Goal: Contribute content: Contribute content

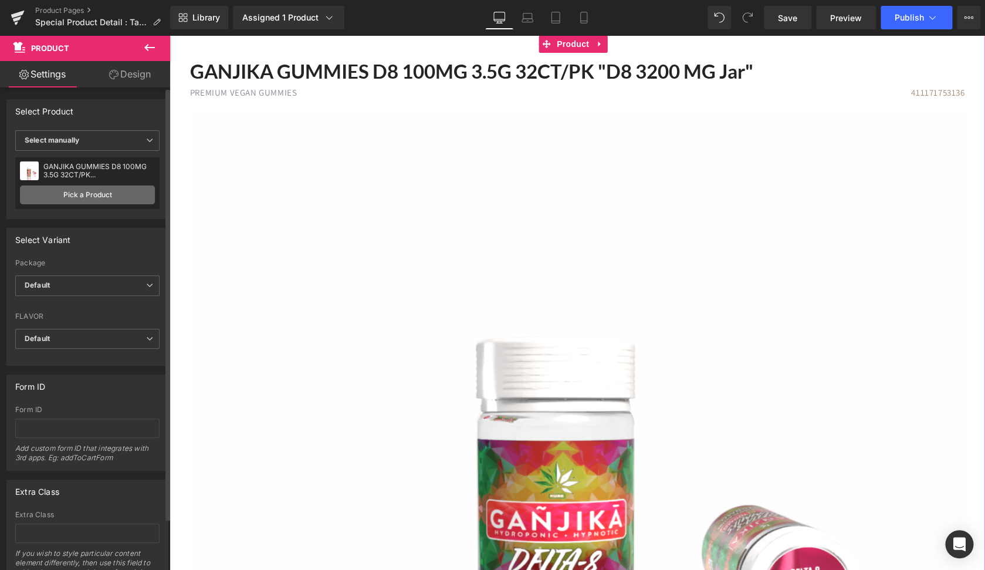
click at [90, 197] on link "Pick a Product" at bounding box center [87, 194] width 135 height 19
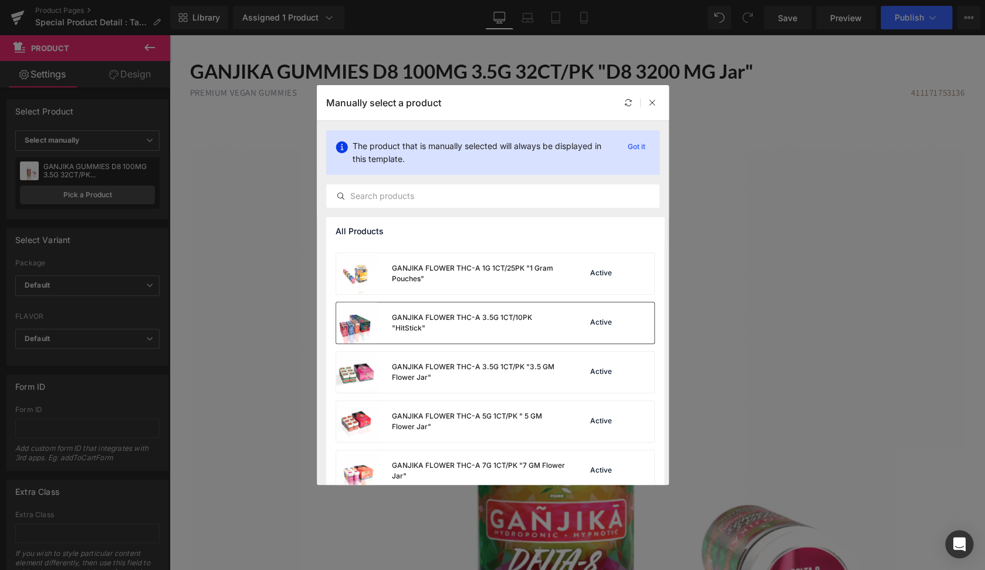
scroll to position [92, 0]
click at [544, 329] on div "GANJIKA FLOWER THC-A 3.5G 1CT/10PK "HitStick"" at bounding box center [478, 322] width 173 height 21
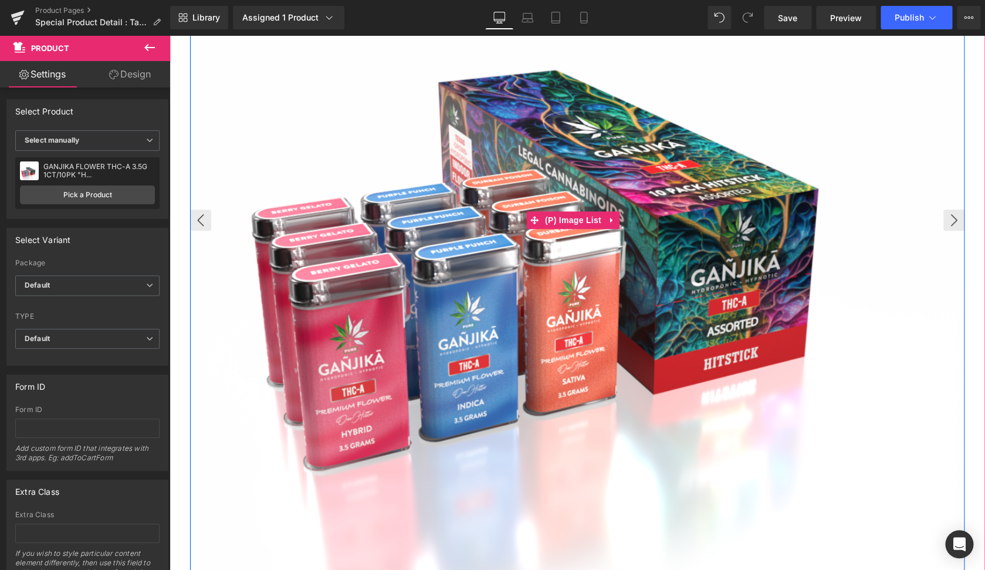
scroll to position [319, 0]
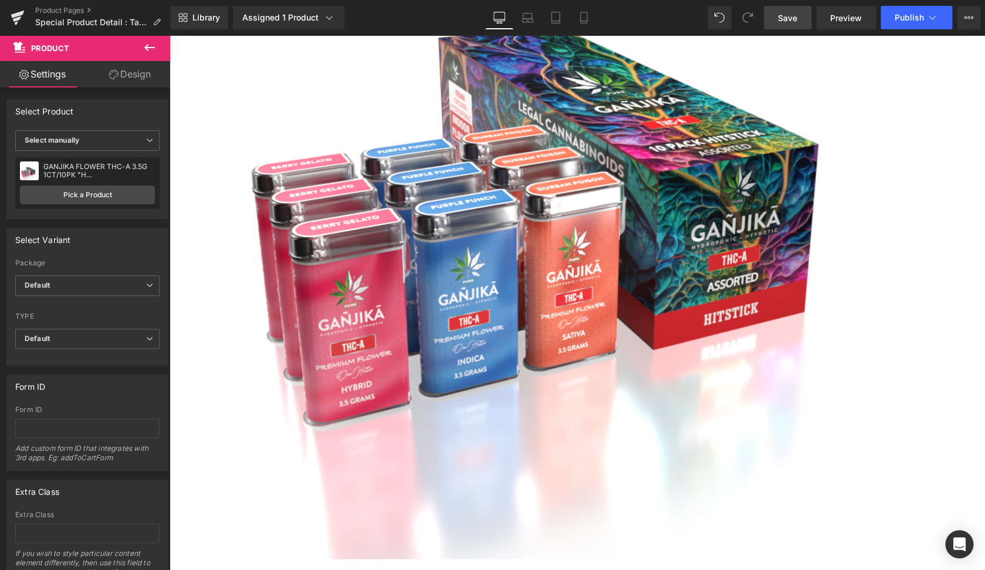
click at [801, 22] on link "Save" at bounding box center [788, 17] width 48 height 23
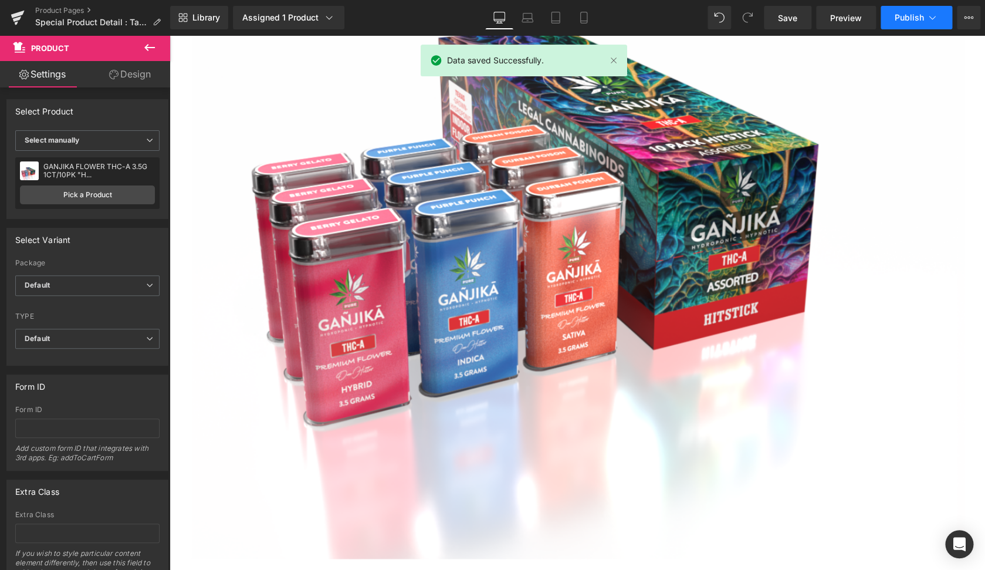
click at [912, 18] on span "Publish" at bounding box center [909, 17] width 29 height 9
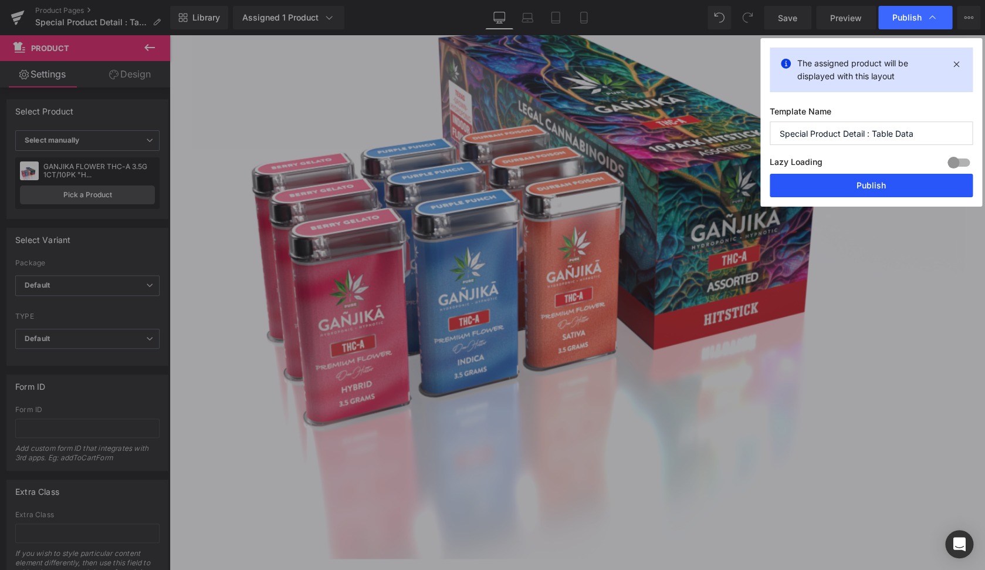
click at [874, 191] on button "Publish" at bounding box center [871, 185] width 203 height 23
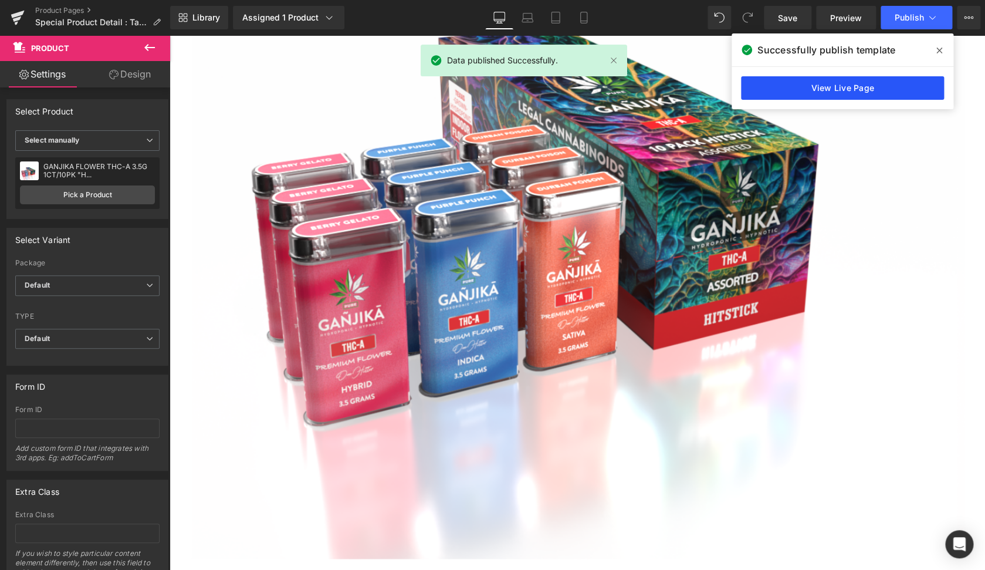
click at [826, 93] on link "View Live Page" at bounding box center [842, 87] width 203 height 23
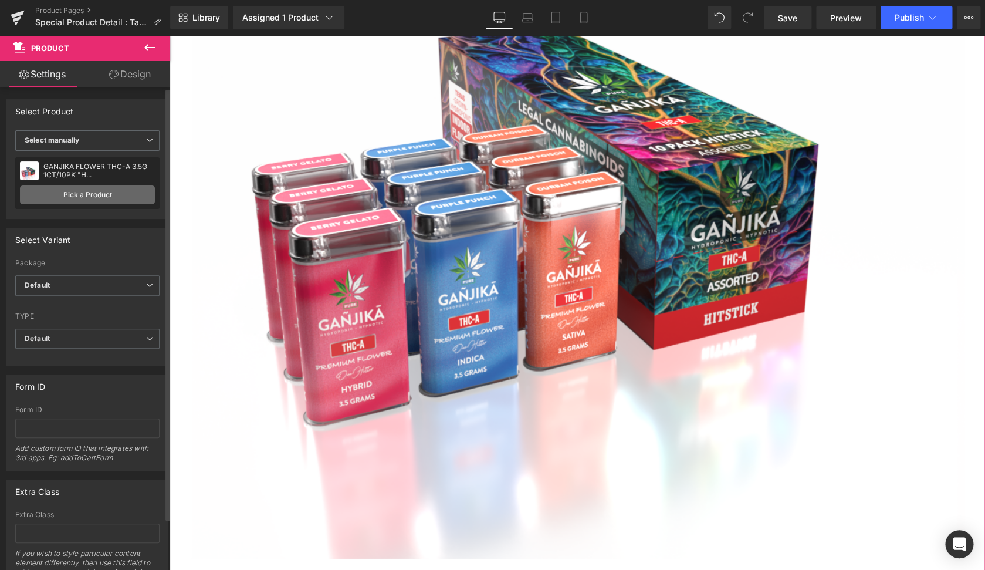
click at [66, 197] on link "Pick a Product" at bounding box center [87, 194] width 135 height 19
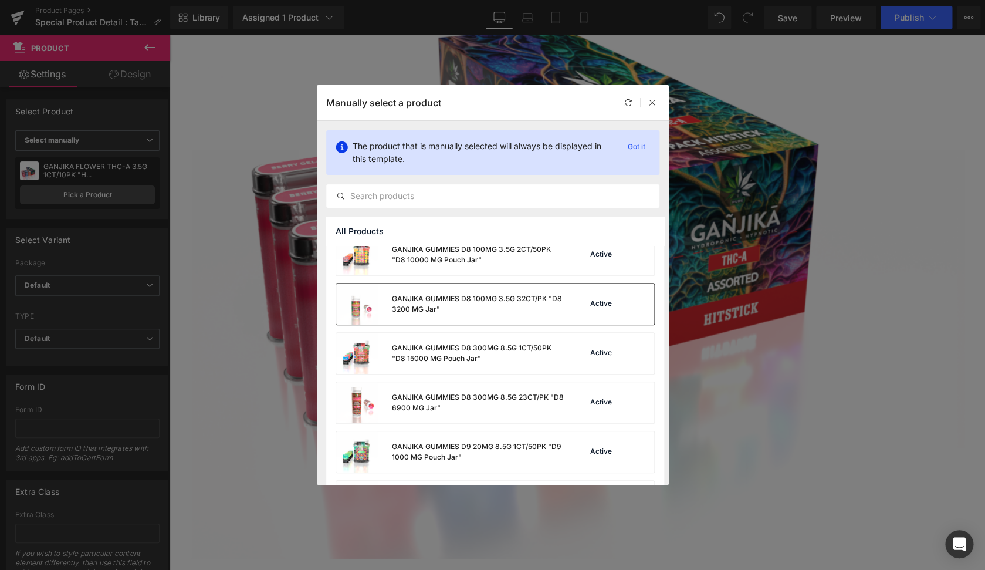
scroll to position [308, 0]
click at [483, 351] on div "GANJIKA GUMMIES D8 300MG 8.5G 1CT/50PK "D8 15000 MG Pouch Jar"" at bounding box center [478, 352] width 174 height 21
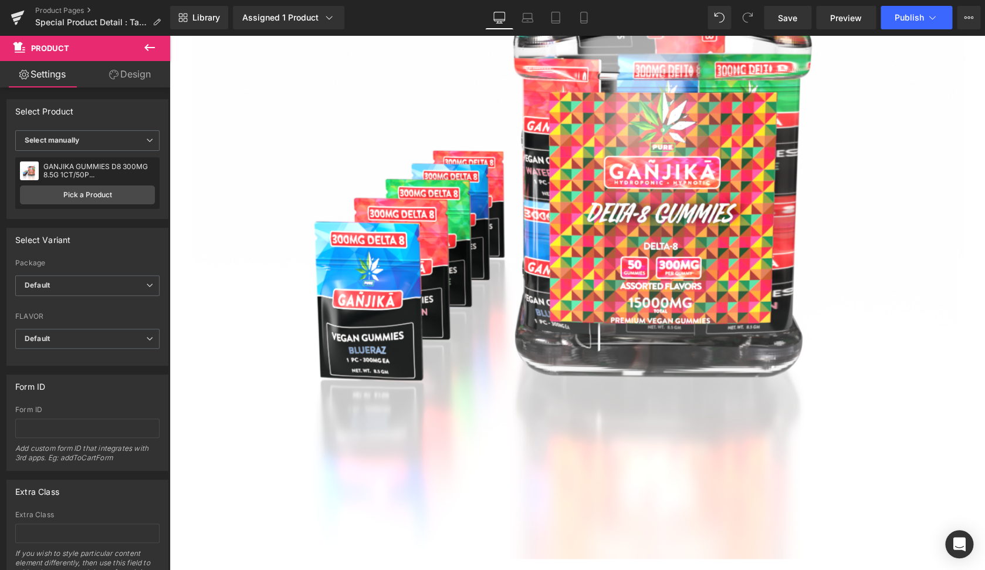
scroll to position [667, 0]
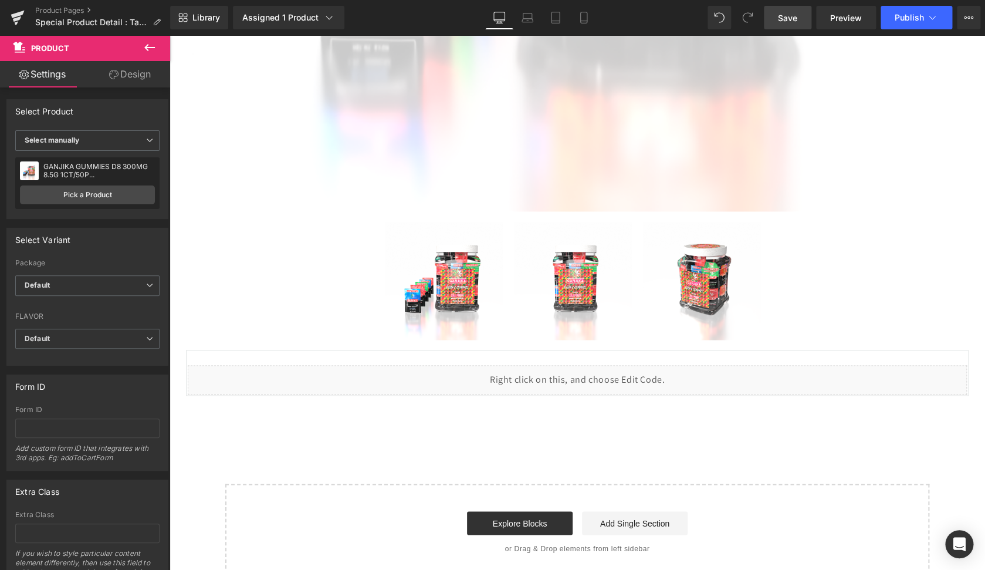
click at [782, 15] on span "Save" at bounding box center [787, 18] width 19 height 12
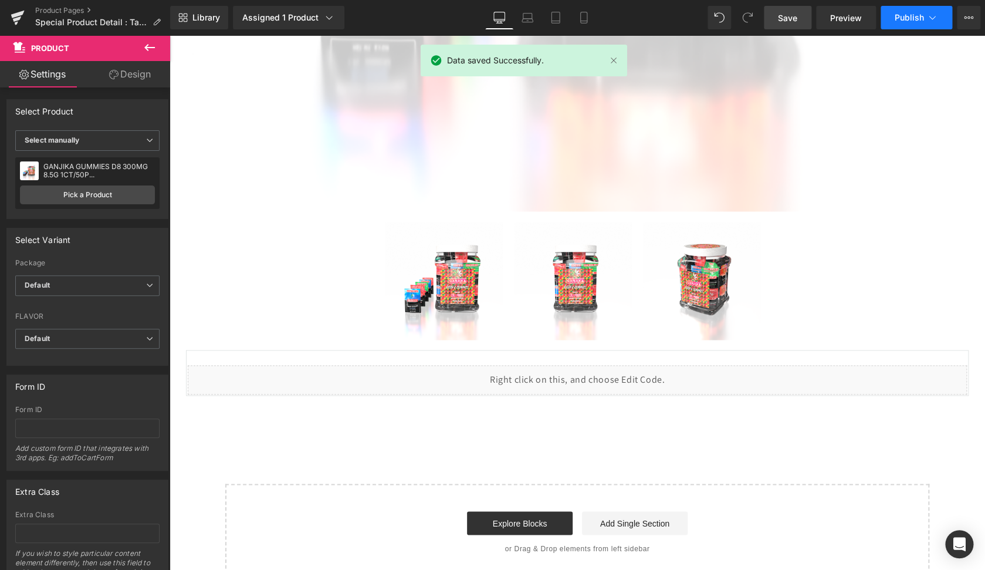
click at [918, 21] on span "Publish" at bounding box center [909, 17] width 29 height 9
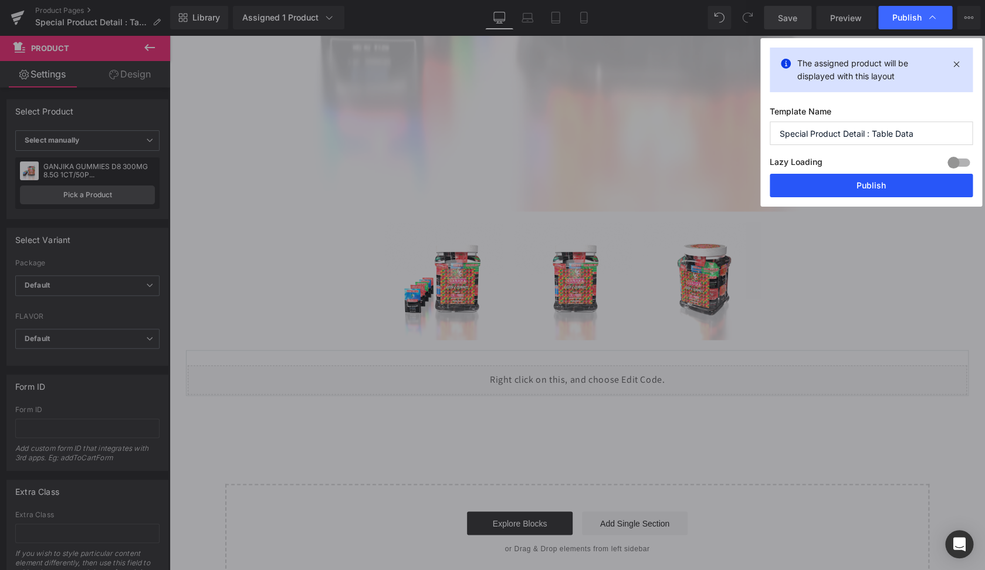
click at [848, 189] on button "Publish" at bounding box center [871, 185] width 203 height 23
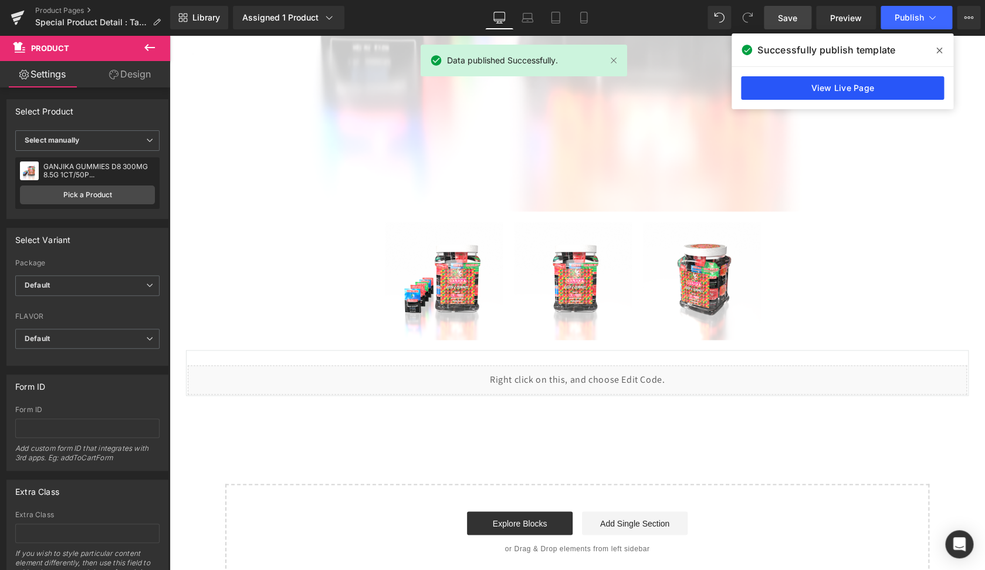
click at [879, 89] on link "View Live Page" at bounding box center [842, 87] width 203 height 23
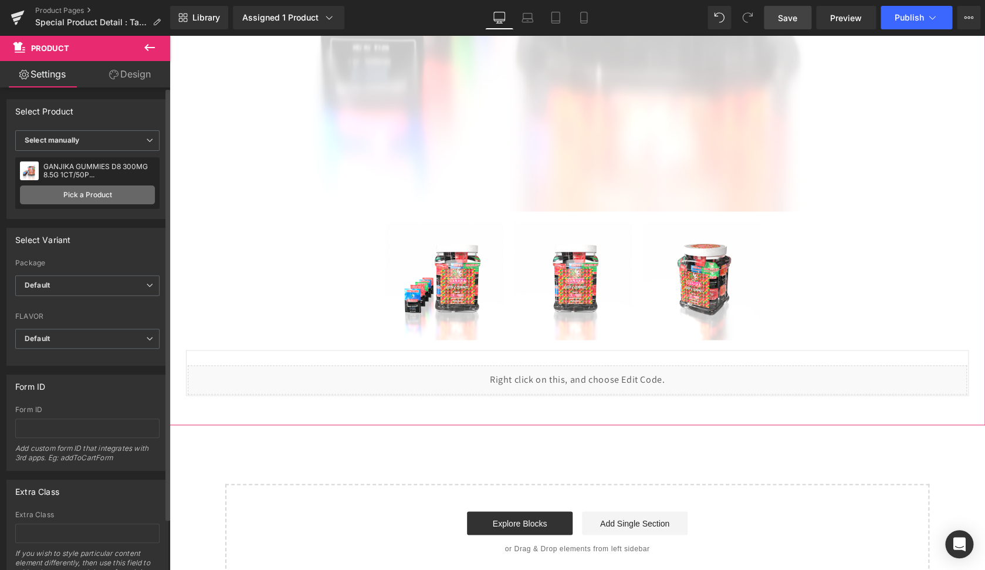
click at [83, 195] on link "Pick a Product" at bounding box center [87, 194] width 135 height 19
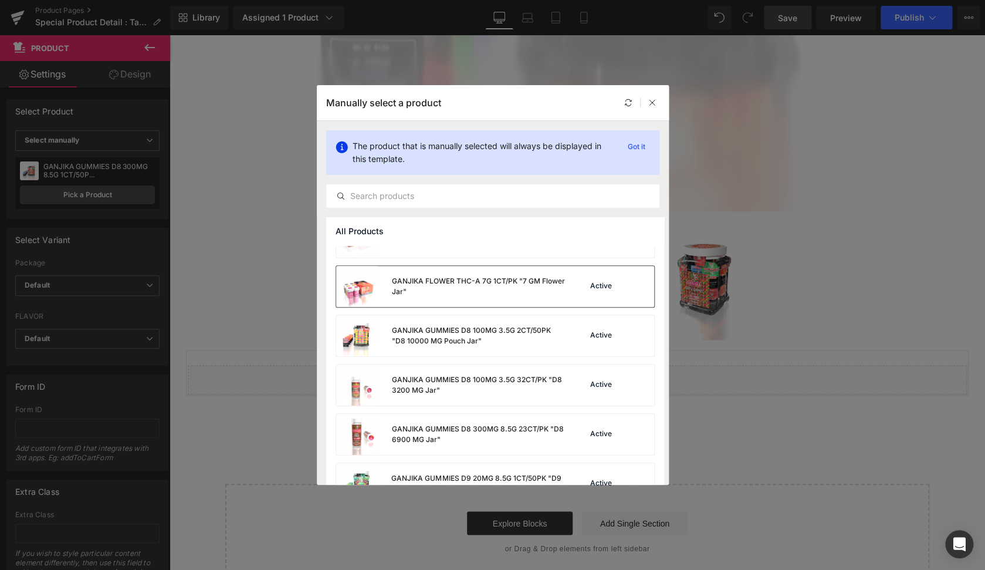
scroll to position [277, 0]
click at [517, 389] on div "GANJIKA GUMMIES D8 100MG 3.5G 32CT/PK "D8 3200 MG Jar"" at bounding box center [478, 383] width 174 height 21
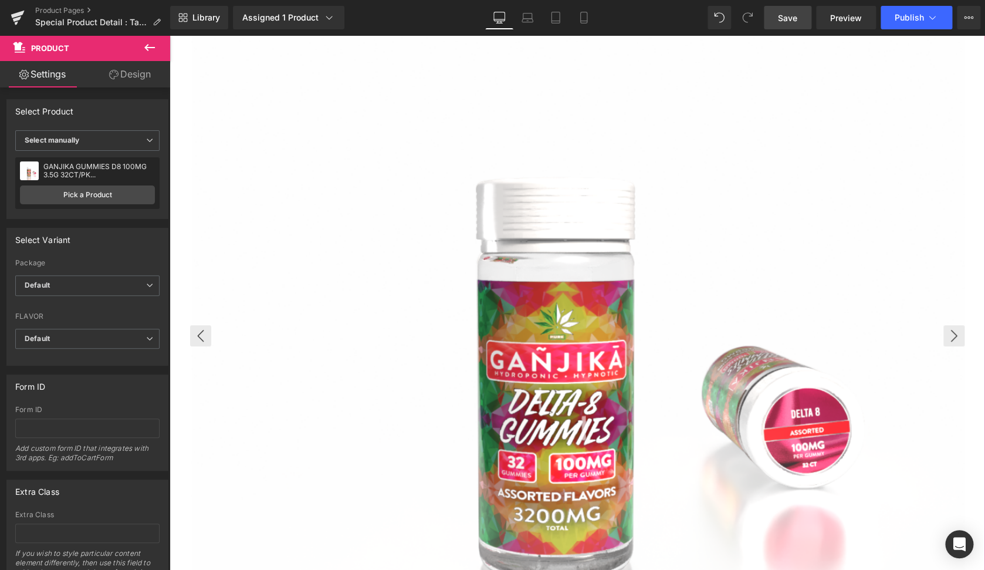
scroll to position [0, 0]
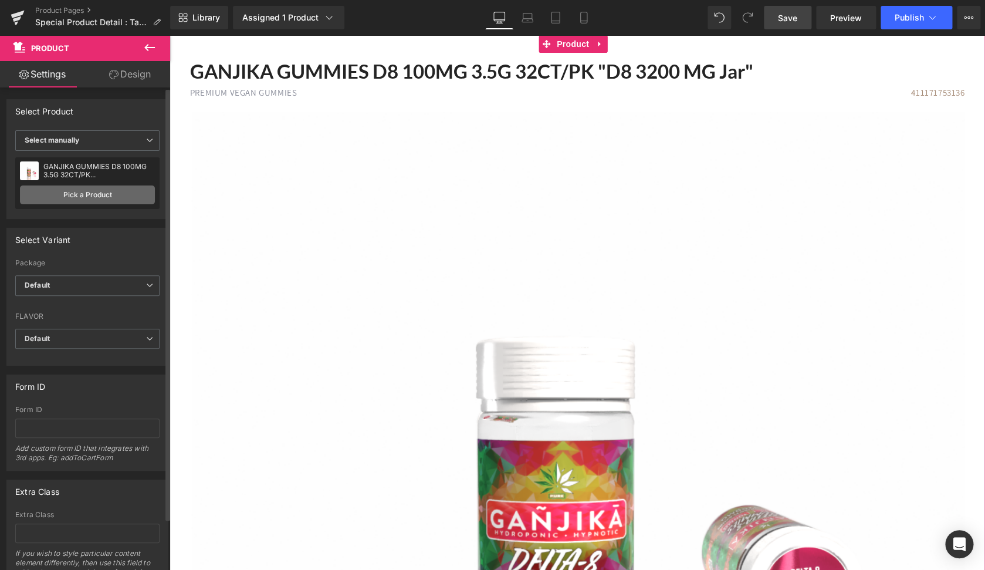
click at [99, 197] on link "Pick a Product" at bounding box center [87, 194] width 135 height 19
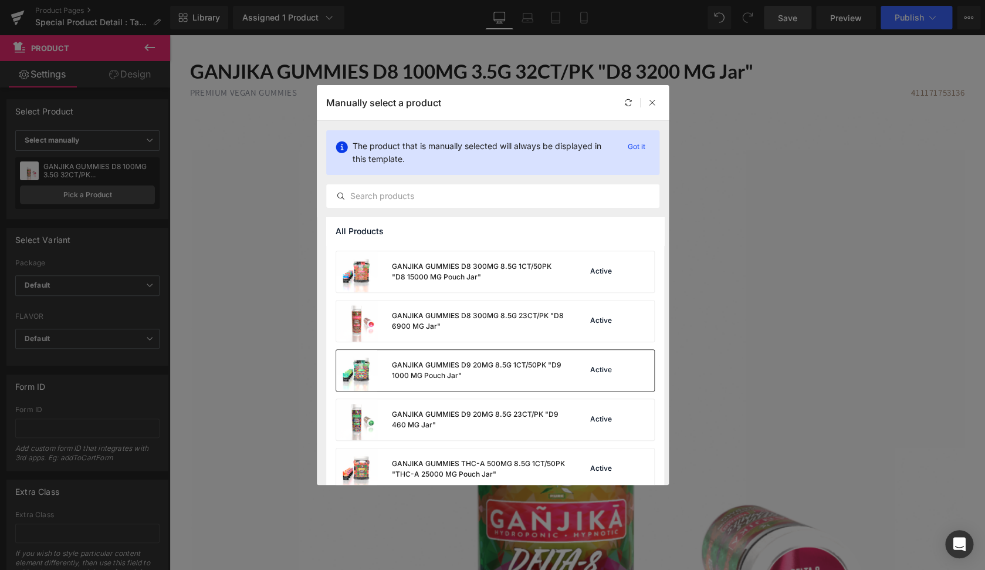
scroll to position [390, 0]
click at [516, 372] on div "GANJIKA GUMMIES D9 20MG 8.5G 1CT/50PK "D9 1000 MG Pouch Jar"" at bounding box center [478, 369] width 174 height 21
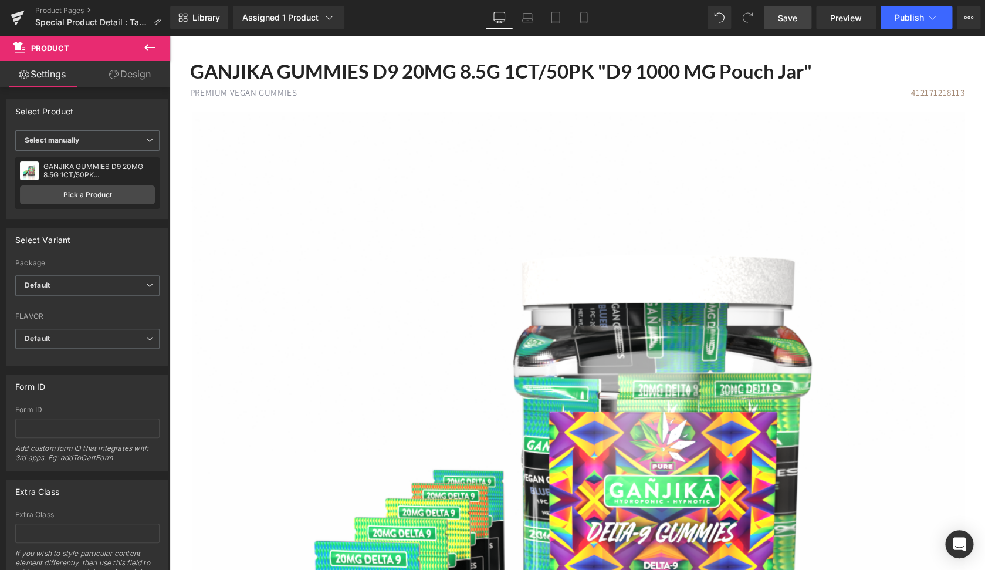
click at [771, 20] on link "Save" at bounding box center [788, 17] width 48 height 23
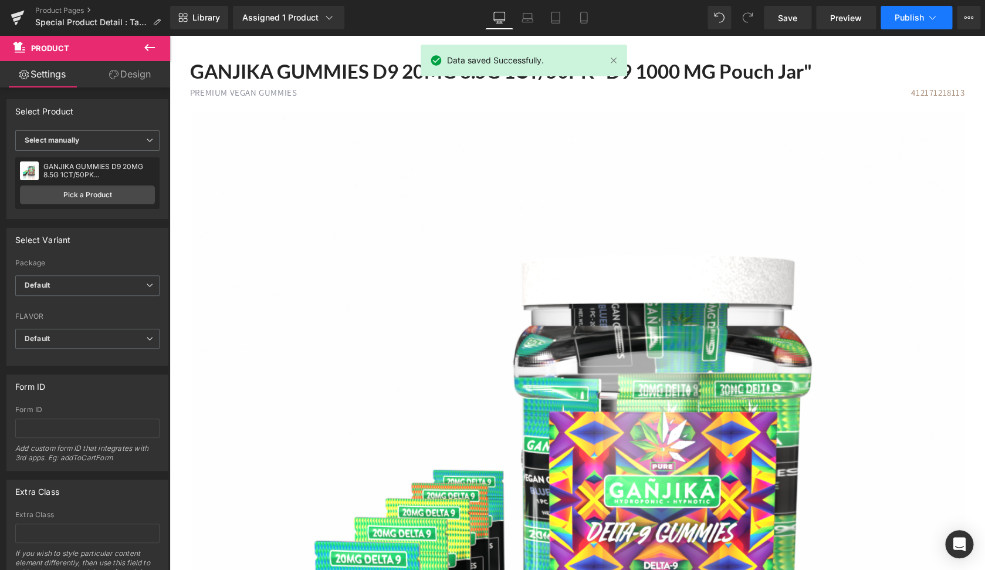
click at [899, 16] on span "Publish" at bounding box center [909, 17] width 29 height 9
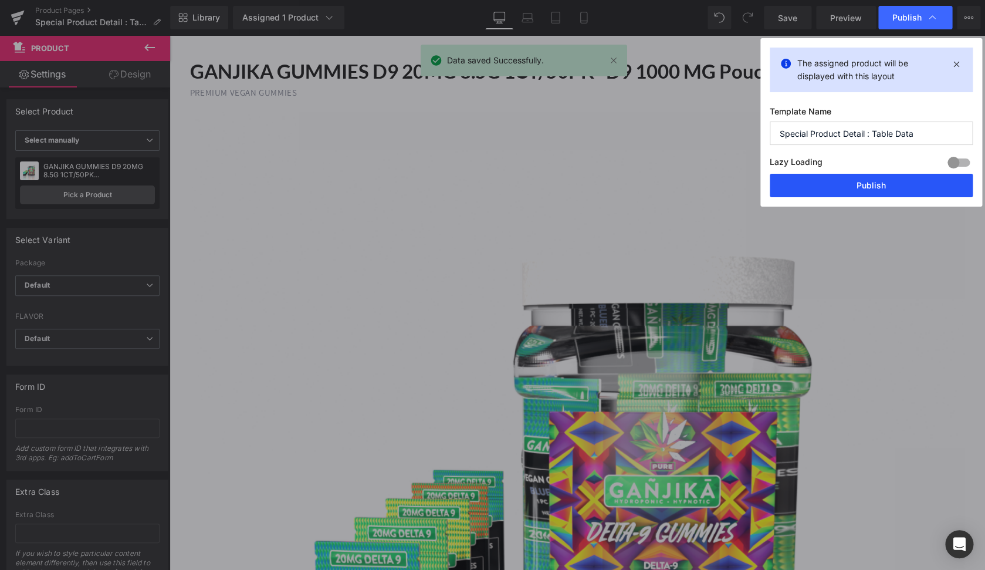
click at [886, 190] on button "Publish" at bounding box center [871, 185] width 203 height 23
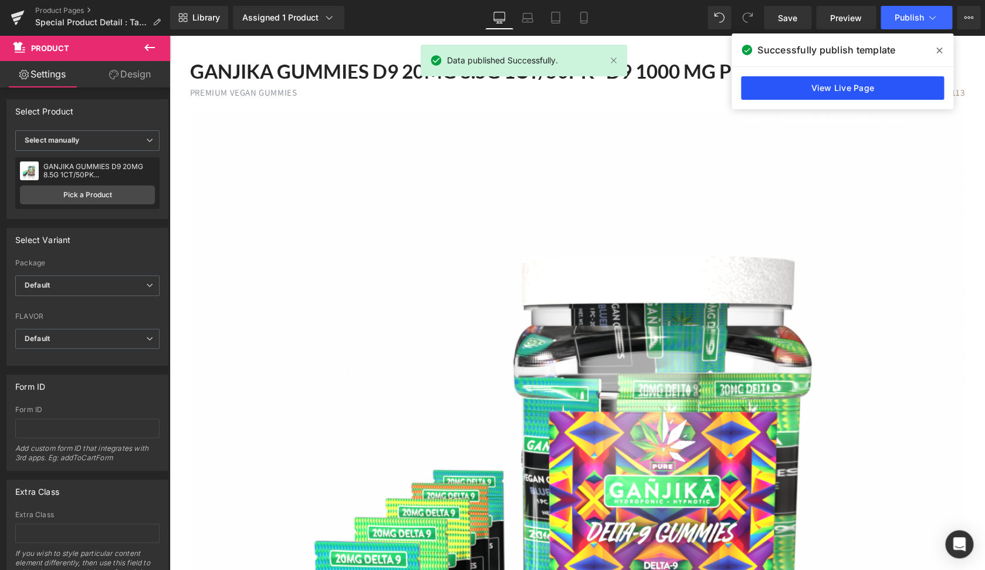
click at [858, 96] on link "View Live Page" at bounding box center [842, 87] width 203 height 23
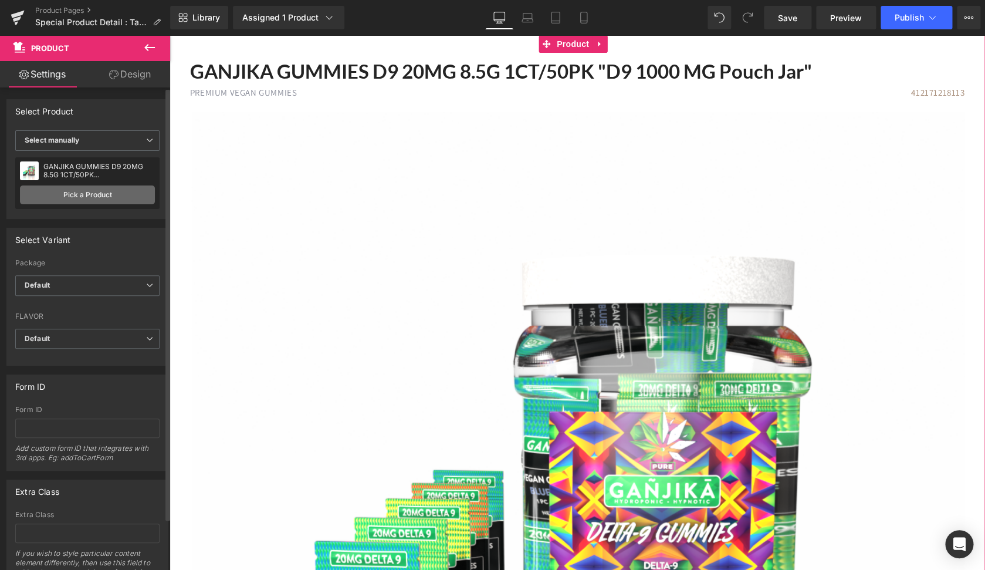
click at [106, 194] on link "Pick a Product" at bounding box center [87, 194] width 135 height 19
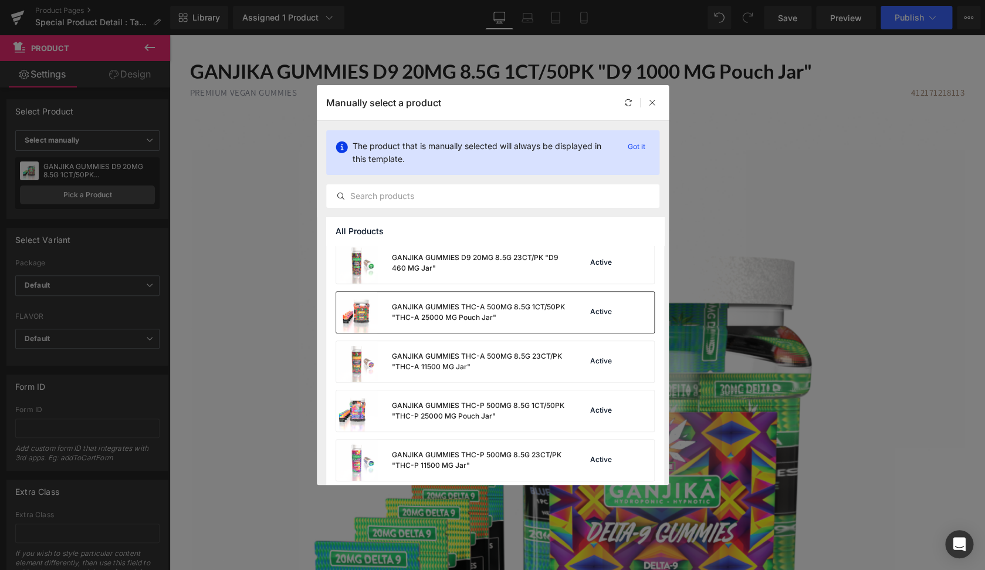
scroll to position [544, 0]
click at [450, 266] on div "GANJIKA GUMMIES D9 20MG 8.5G 23CT/PK "D9 460 MG Jar"" at bounding box center [478, 264] width 174 height 21
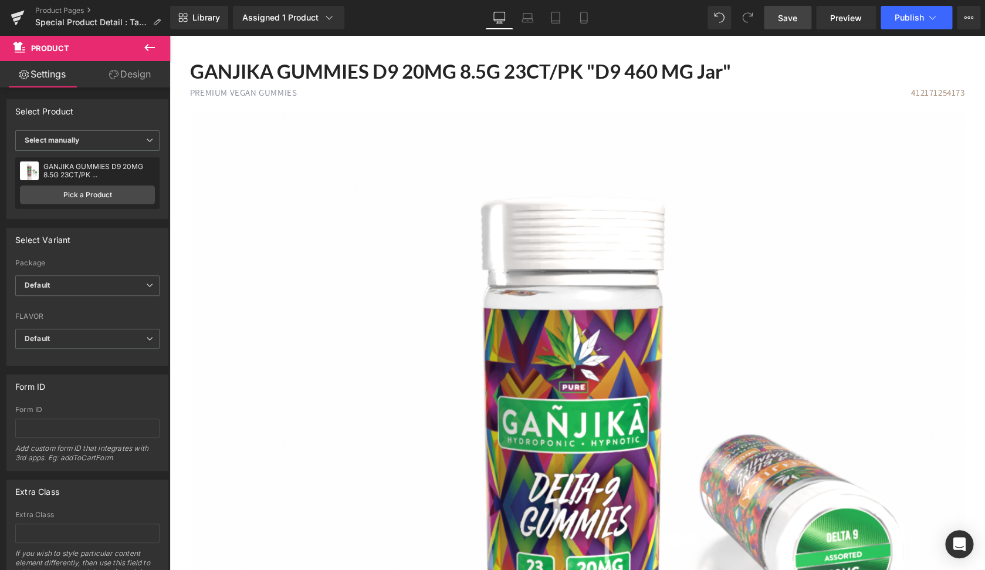
click at [779, 26] on link "Save" at bounding box center [788, 17] width 48 height 23
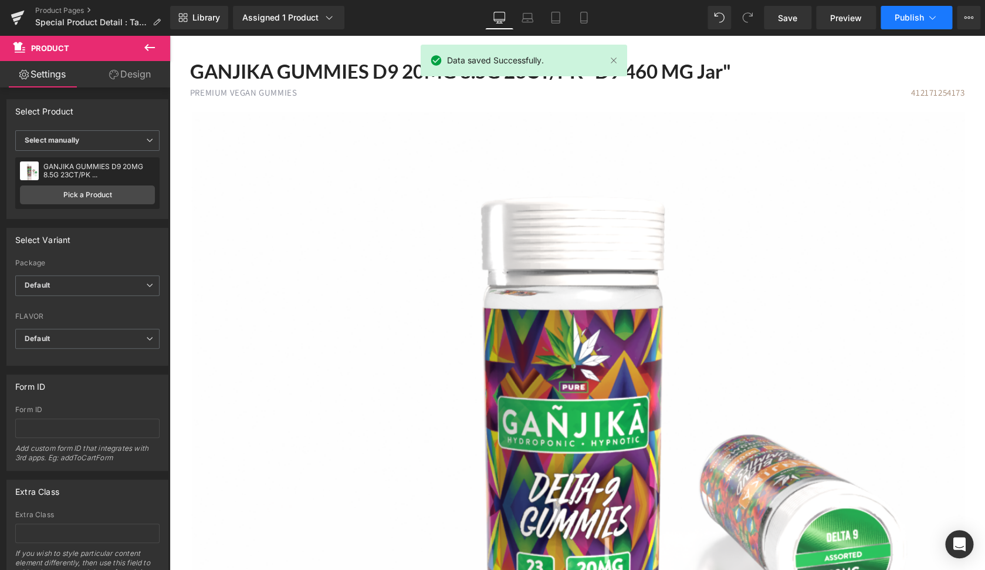
click at [901, 18] on span "Publish" at bounding box center [909, 17] width 29 height 9
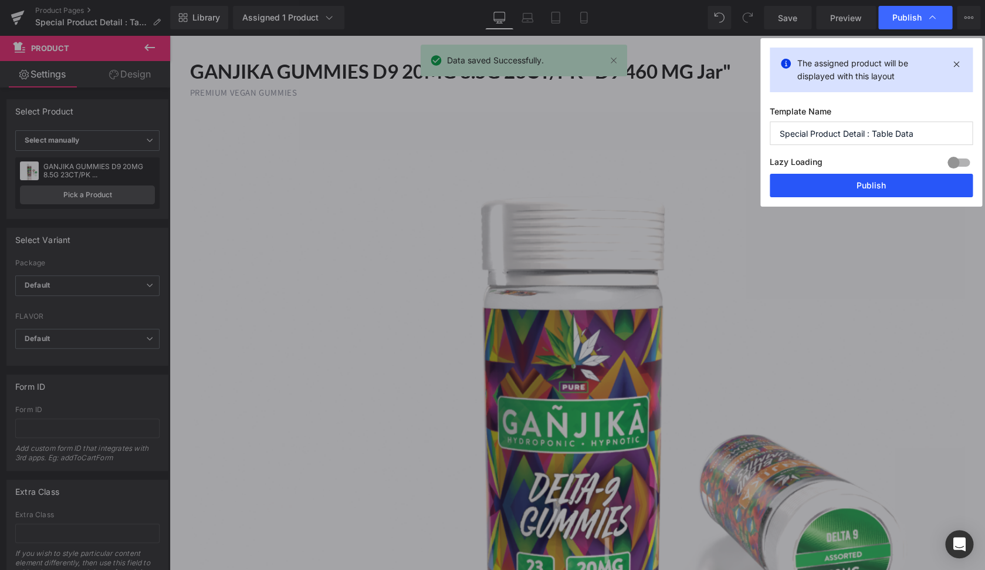
click at [859, 178] on button "Publish" at bounding box center [871, 185] width 203 height 23
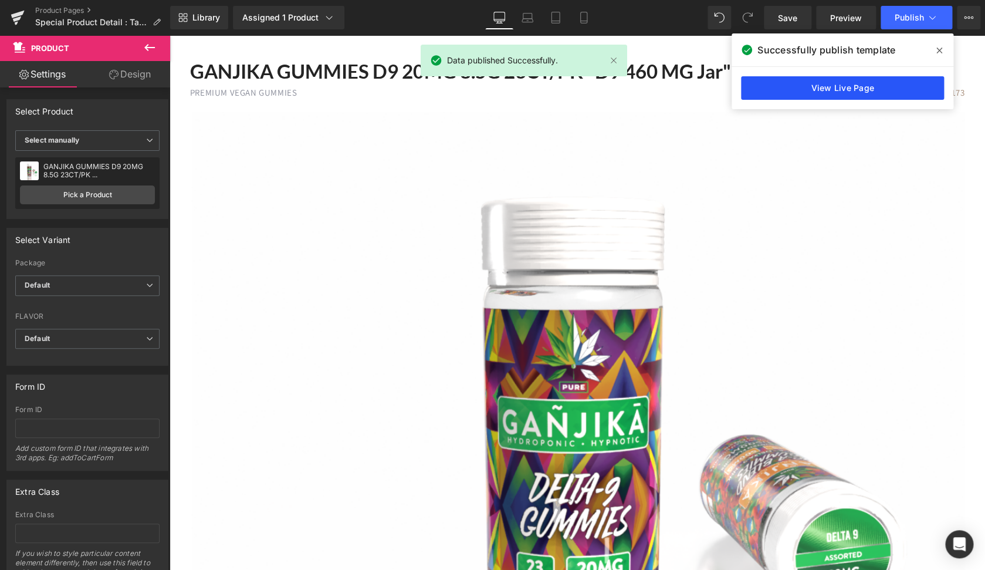
click at [876, 87] on link "View Live Page" at bounding box center [842, 87] width 203 height 23
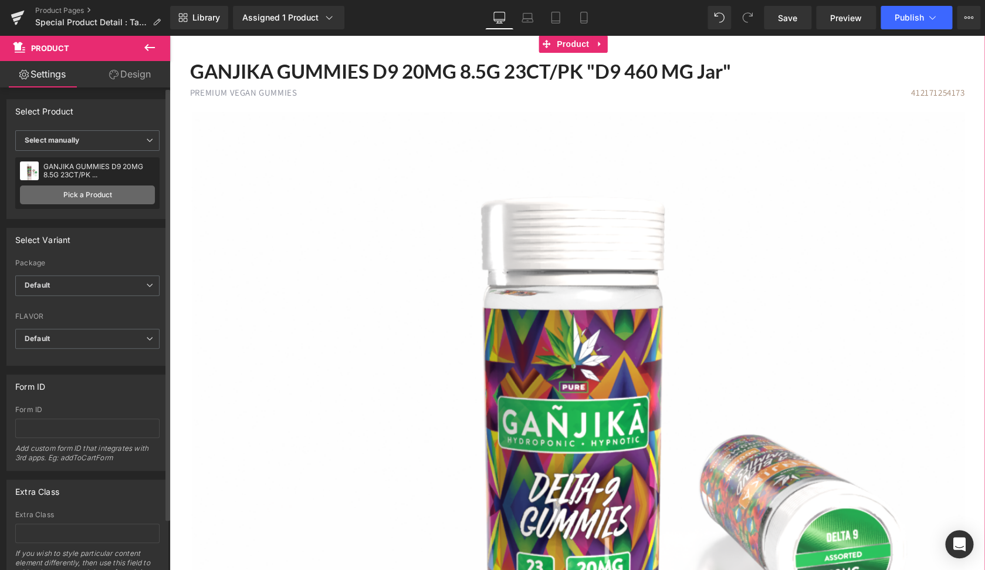
click at [122, 200] on link "Pick a Product" at bounding box center [87, 194] width 135 height 19
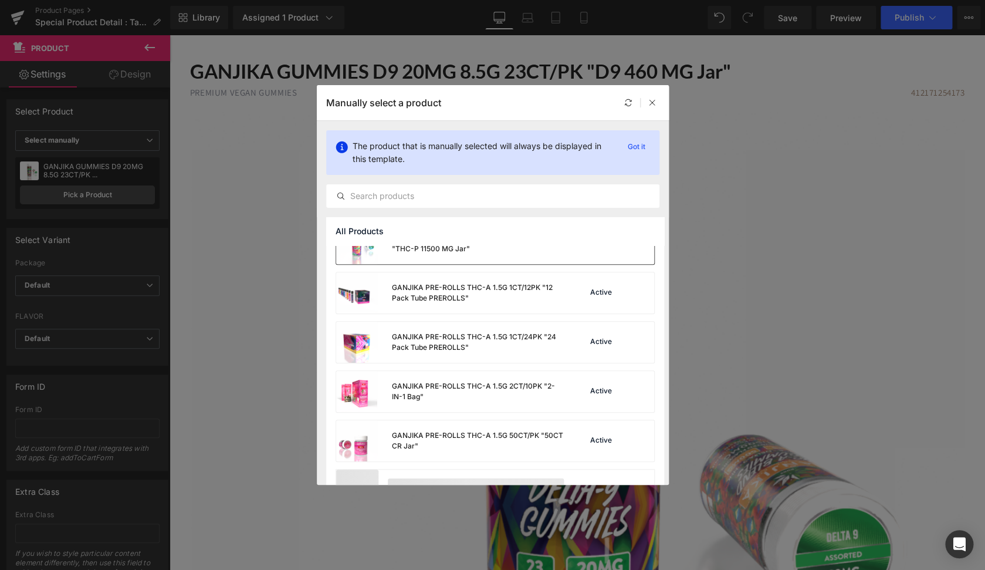
scroll to position [770, 0]
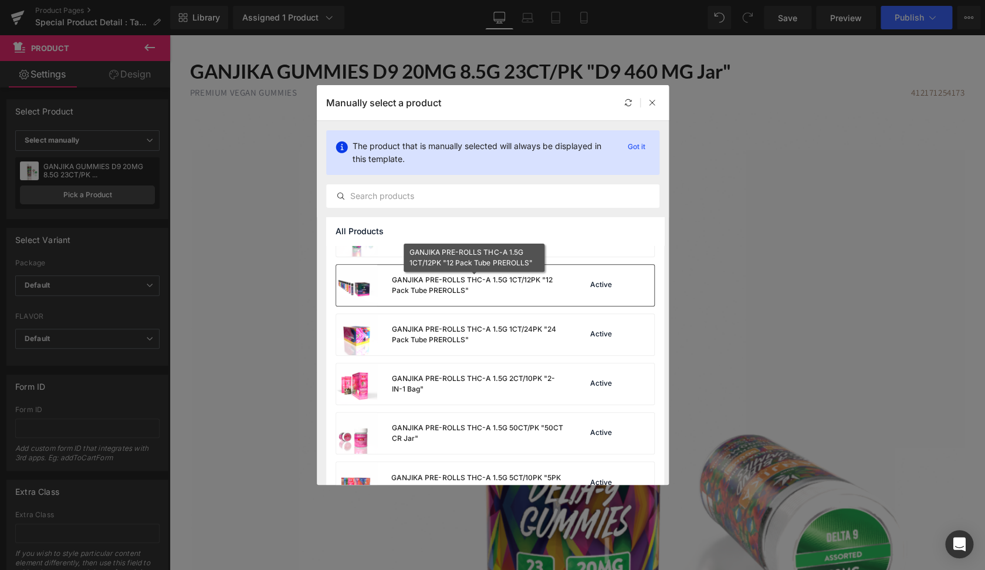
click at [513, 291] on div "GANJIKA PRE-ROLLS THC-A 1.5G 1CT/12PK "12 Pack Tube PREROLLS"" at bounding box center [478, 285] width 174 height 21
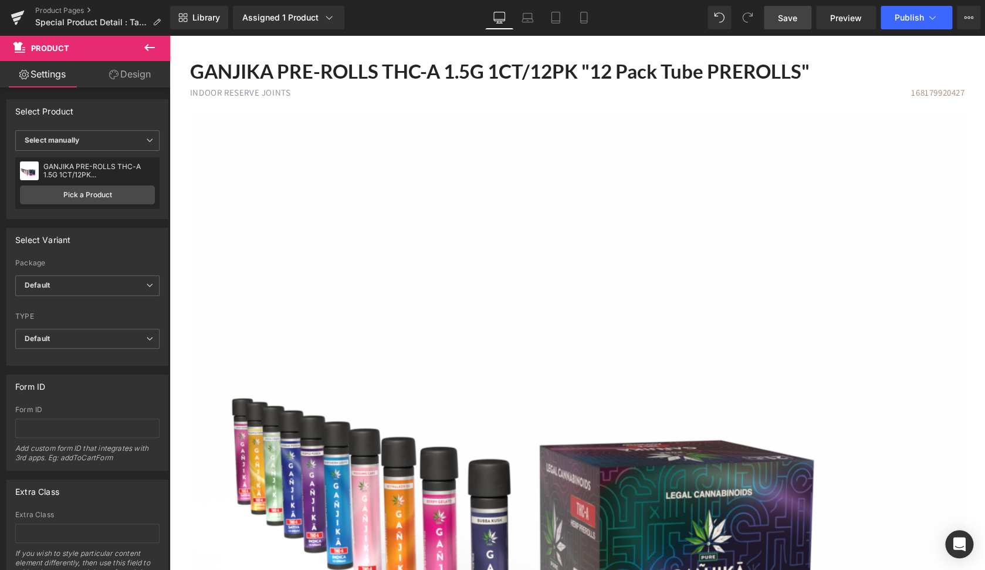
click at [800, 24] on link "Save" at bounding box center [788, 17] width 48 height 23
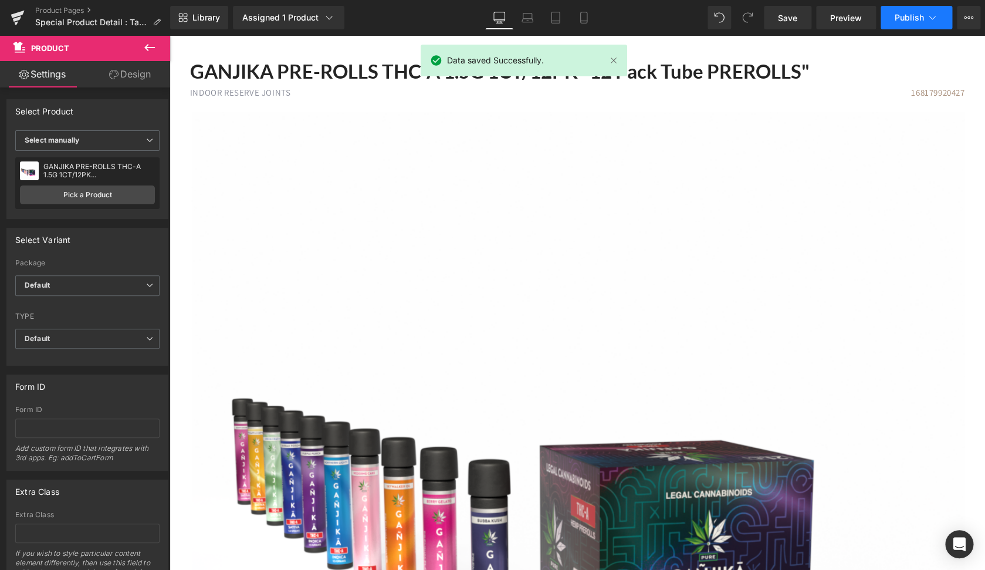
click at [900, 16] on span "Publish" at bounding box center [909, 17] width 29 height 9
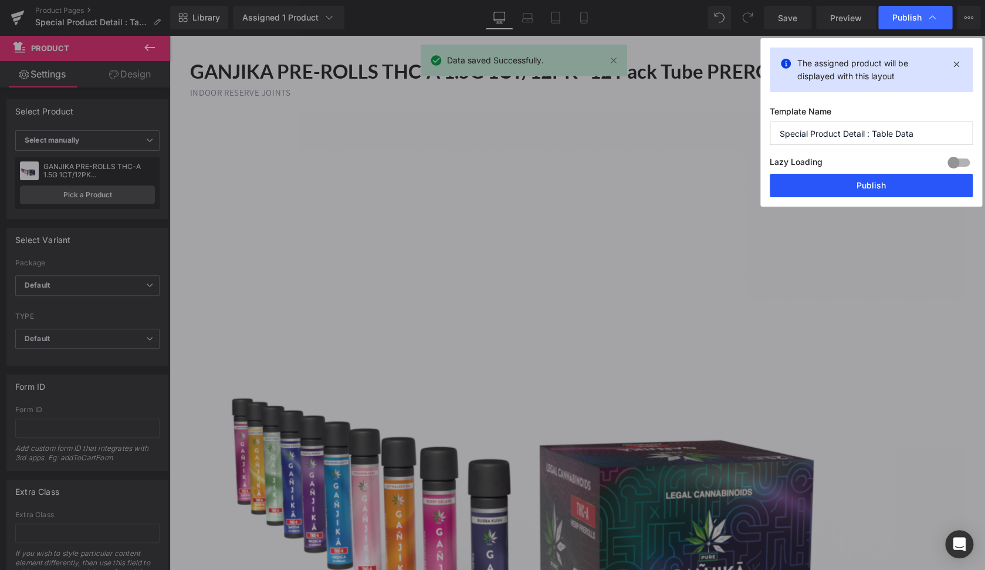
click at [852, 180] on button "Publish" at bounding box center [871, 185] width 203 height 23
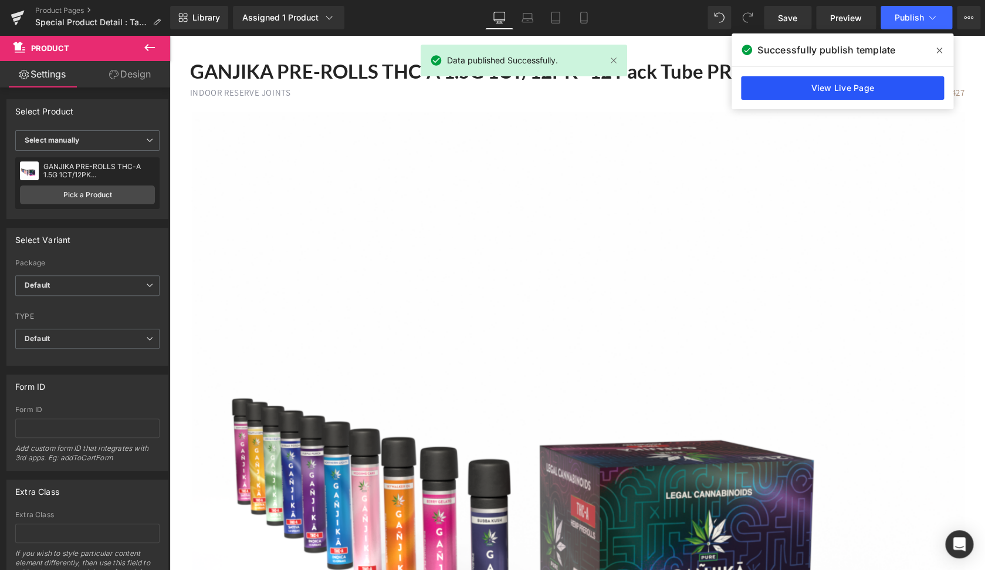
click at [836, 91] on link "View Live Page" at bounding box center [842, 87] width 203 height 23
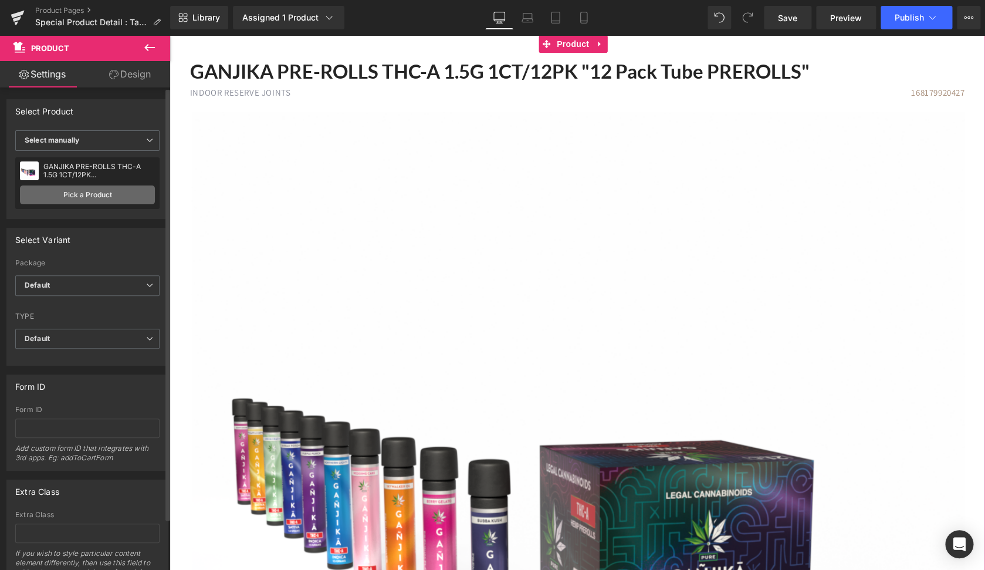
click at [103, 190] on link "Pick a Product" at bounding box center [87, 194] width 135 height 19
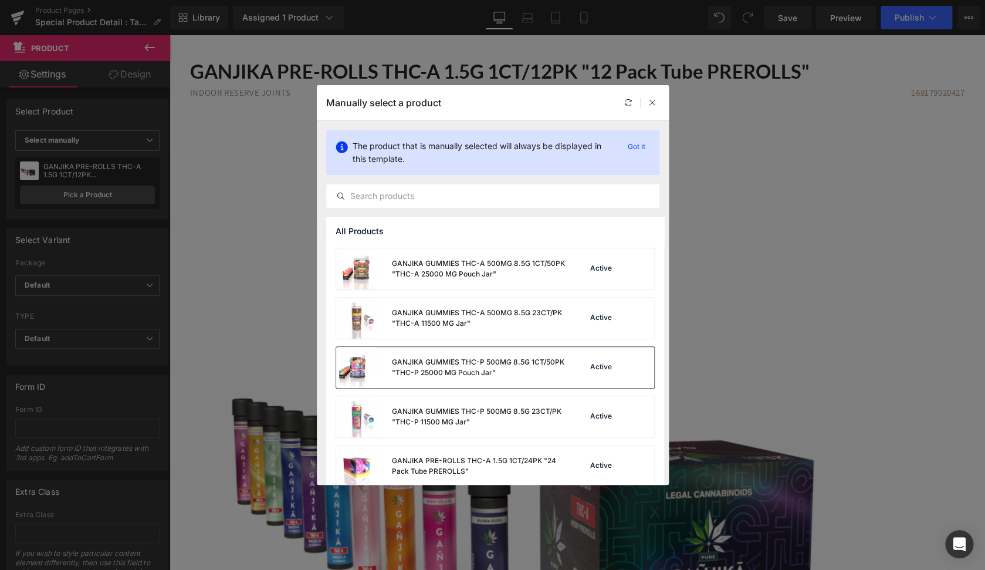
scroll to position [750, 0]
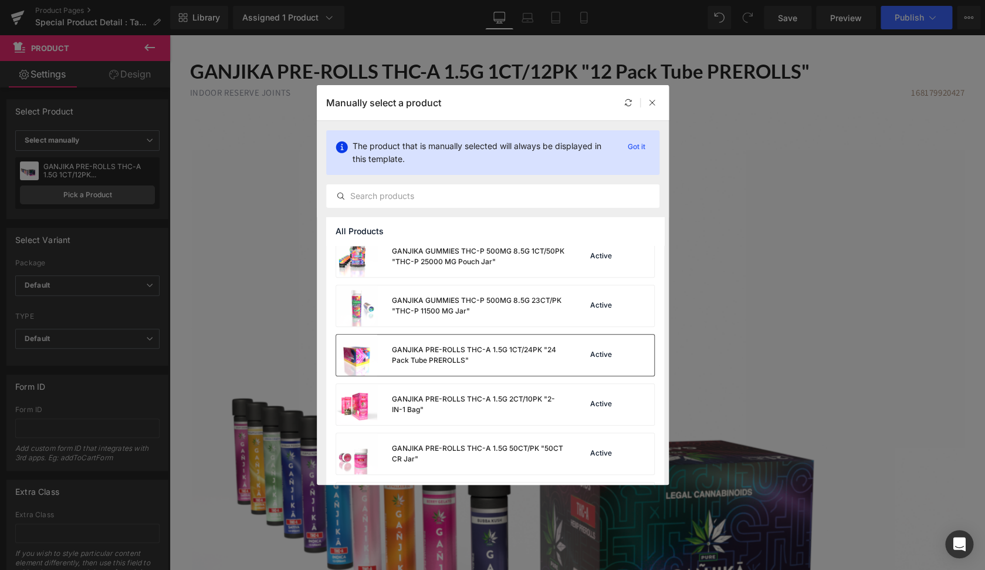
click at [418, 340] on div "GANJIKA PRE-ROLLS THC-A 1.5G 1CT/24PK "24 Pack Tube PREROLLS"" at bounding box center [450, 355] width 229 height 41
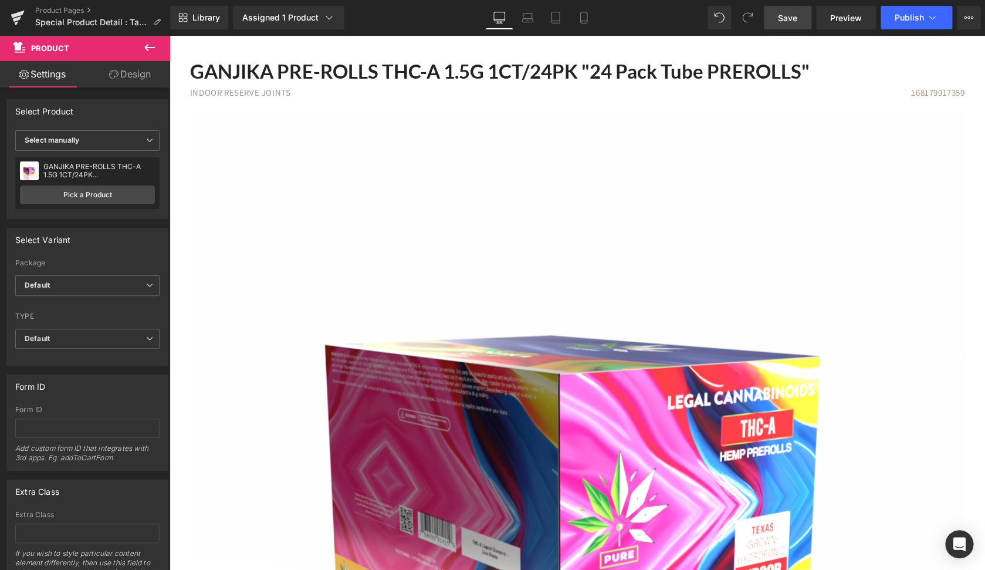
click at [795, 28] on link "Save" at bounding box center [788, 17] width 48 height 23
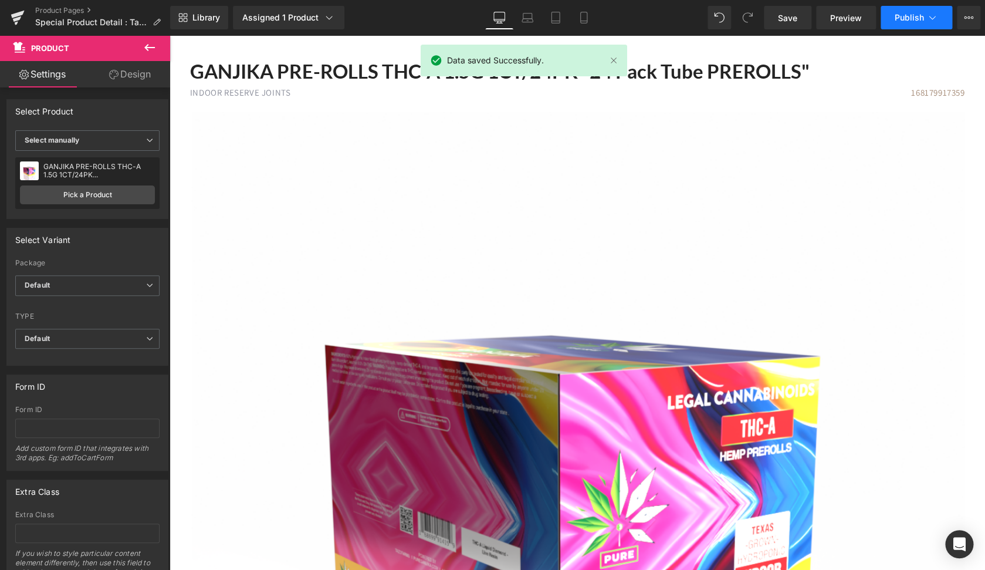
click at [920, 20] on span "Publish" at bounding box center [909, 17] width 29 height 9
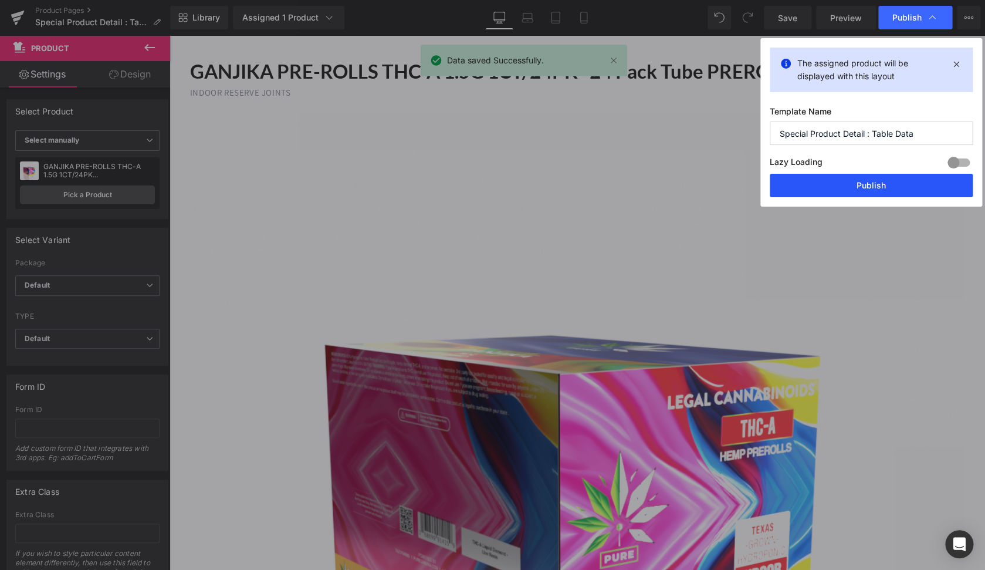
click at [842, 178] on button "Publish" at bounding box center [871, 185] width 203 height 23
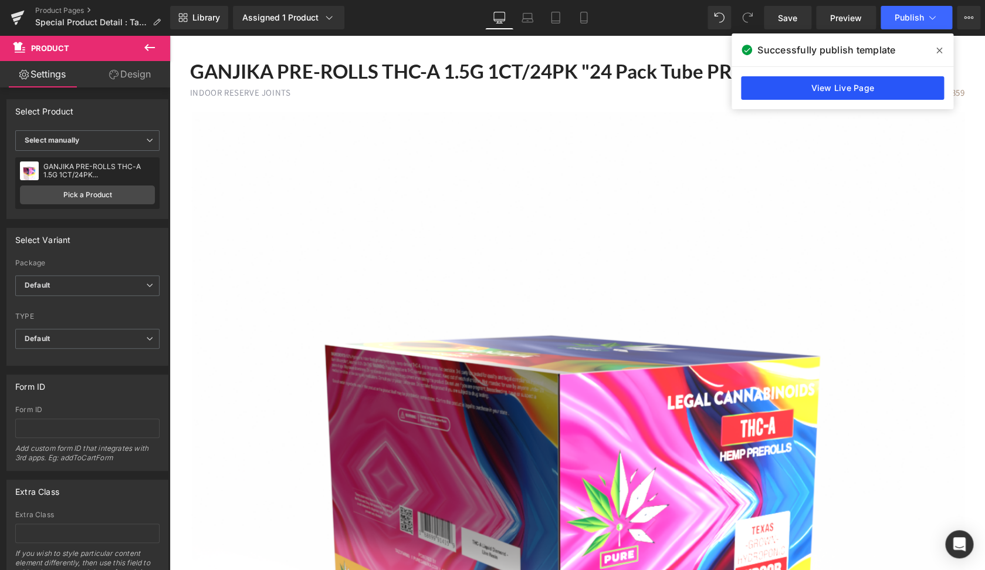
click at [857, 89] on link "View Live Page" at bounding box center [842, 87] width 203 height 23
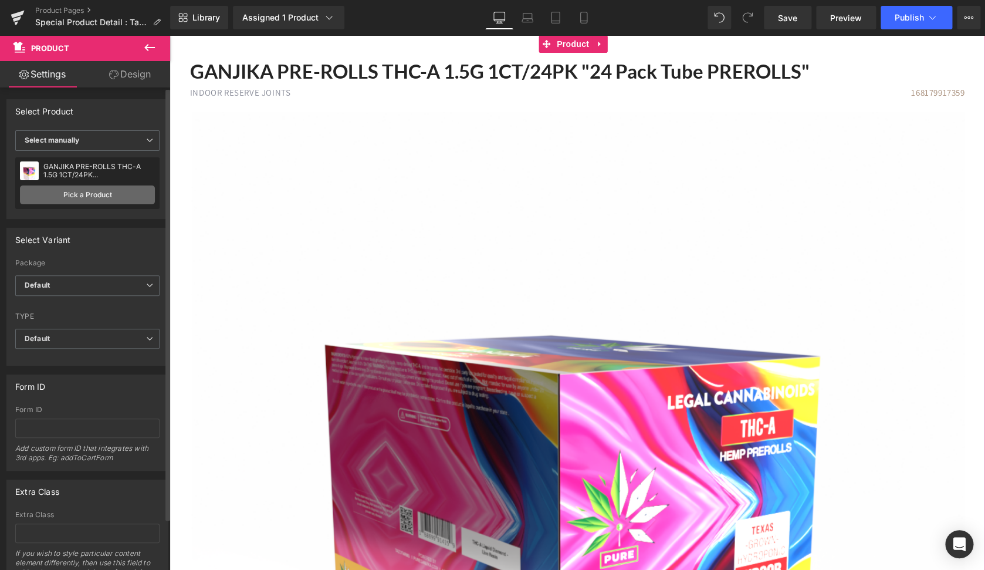
click at [67, 193] on link "Pick a Product" at bounding box center [87, 194] width 135 height 19
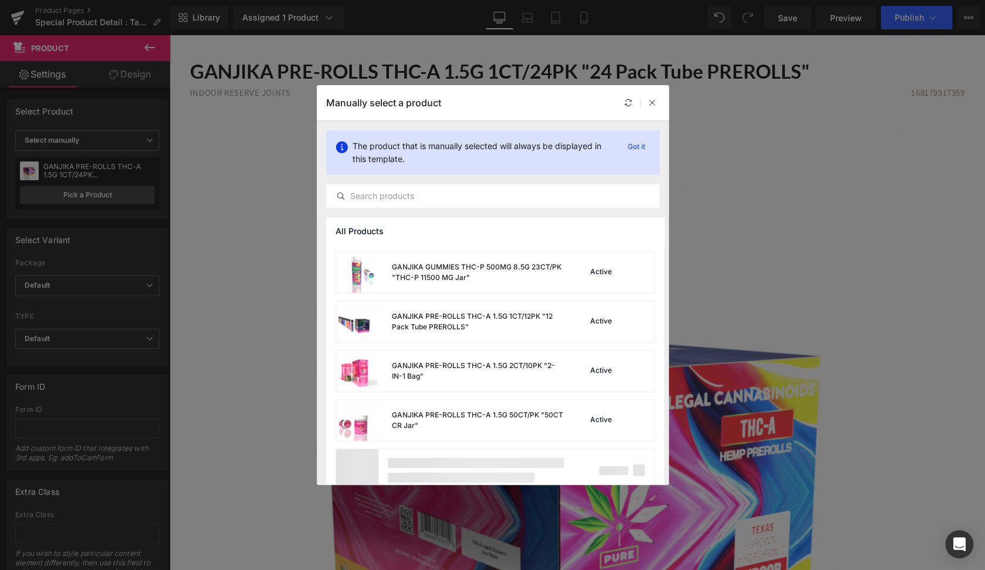
scroll to position [799, 0]
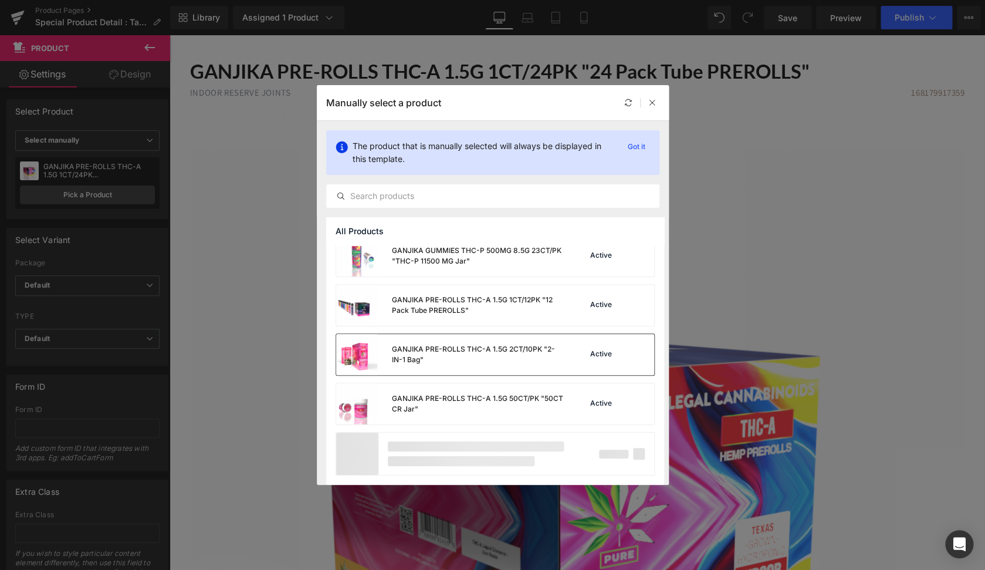
click at [499, 362] on div "GANJIKA PRE-ROLLS THC-A 1.5G 2CT/10PK "2-IN-1 Bag"" at bounding box center [478, 354] width 174 height 21
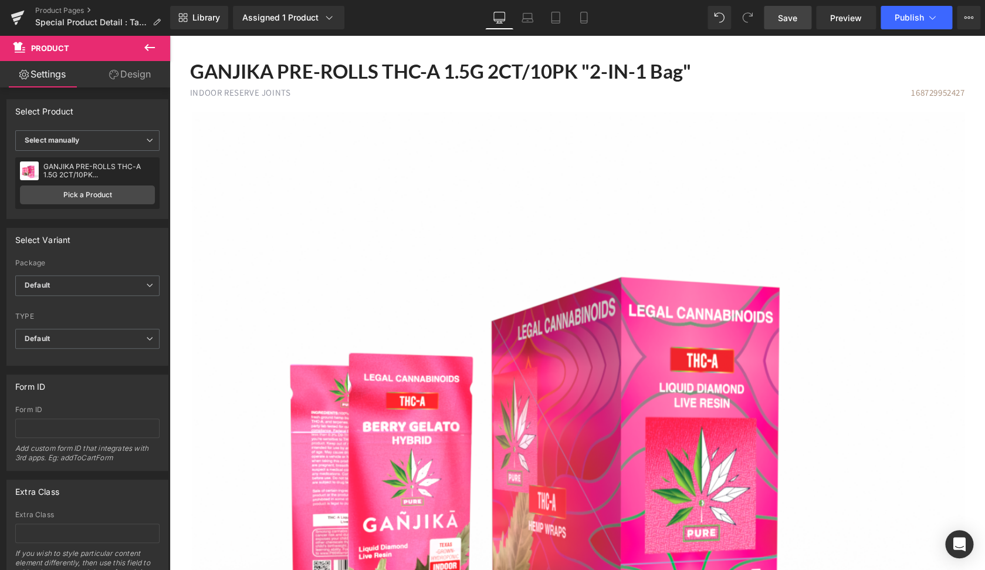
click at [796, 21] on span "Save" at bounding box center [787, 18] width 19 height 12
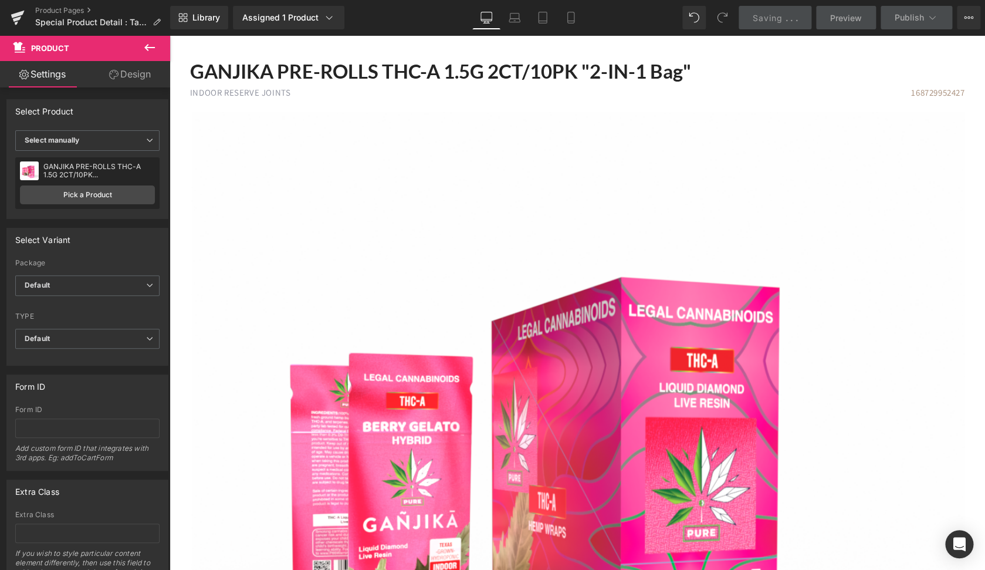
click at [762, 20] on span "Saving" at bounding box center [768, 18] width 30 height 10
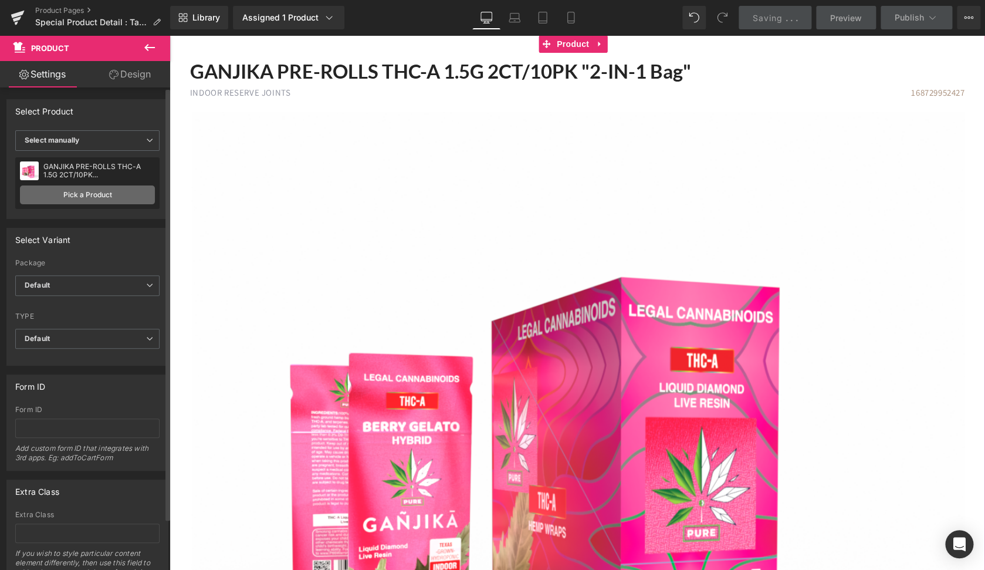
click at [102, 196] on link "Pick a Product" at bounding box center [87, 194] width 135 height 19
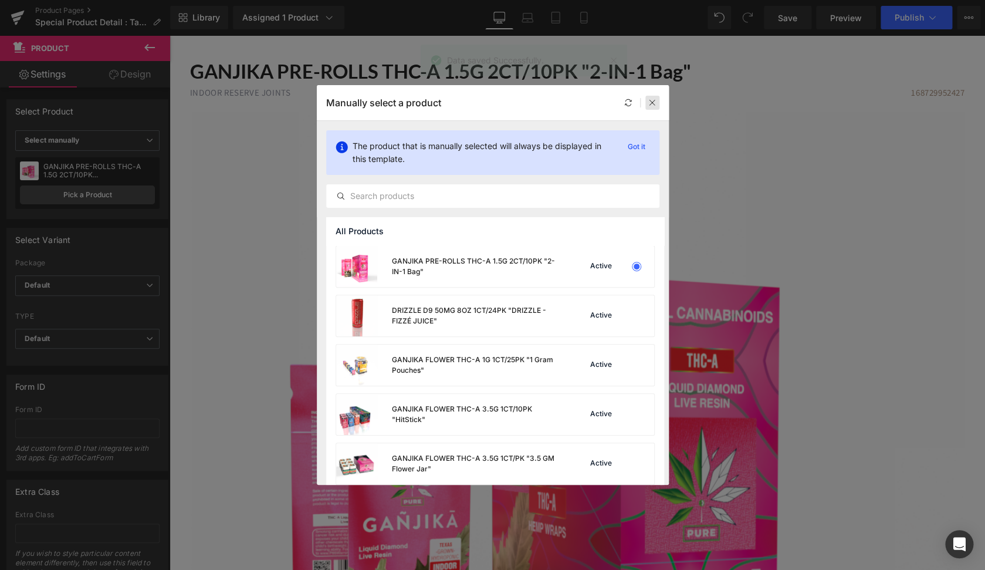
click at [657, 105] on div at bounding box center [653, 103] width 14 height 14
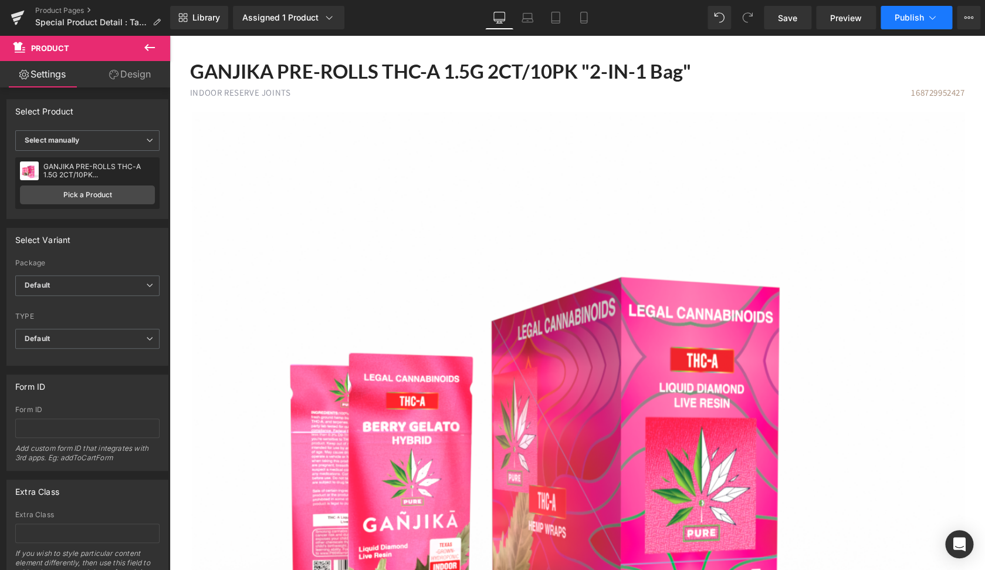
click at [920, 20] on span "Publish" at bounding box center [909, 17] width 29 height 9
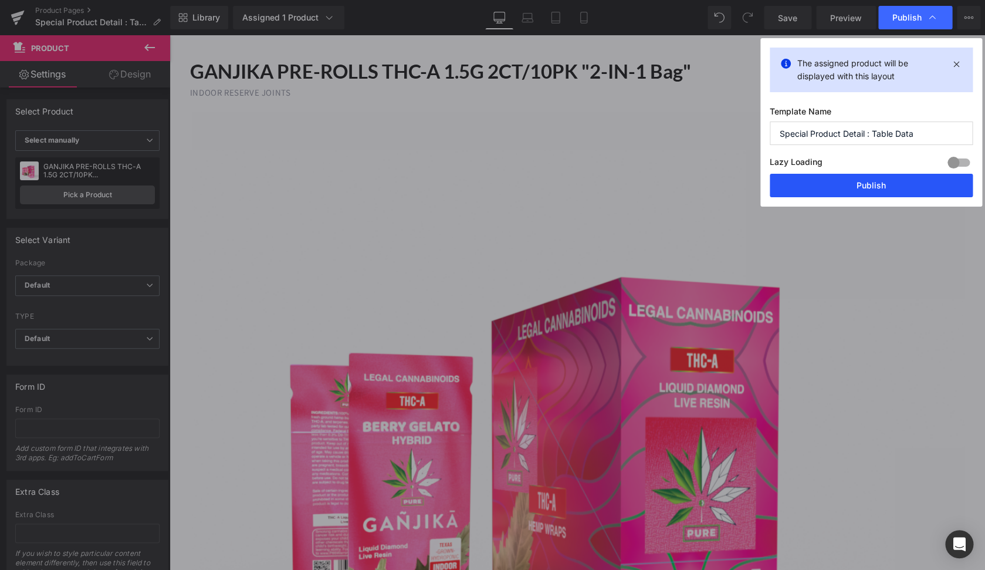
click at [836, 183] on button "Publish" at bounding box center [871, 185] width 203 height 23
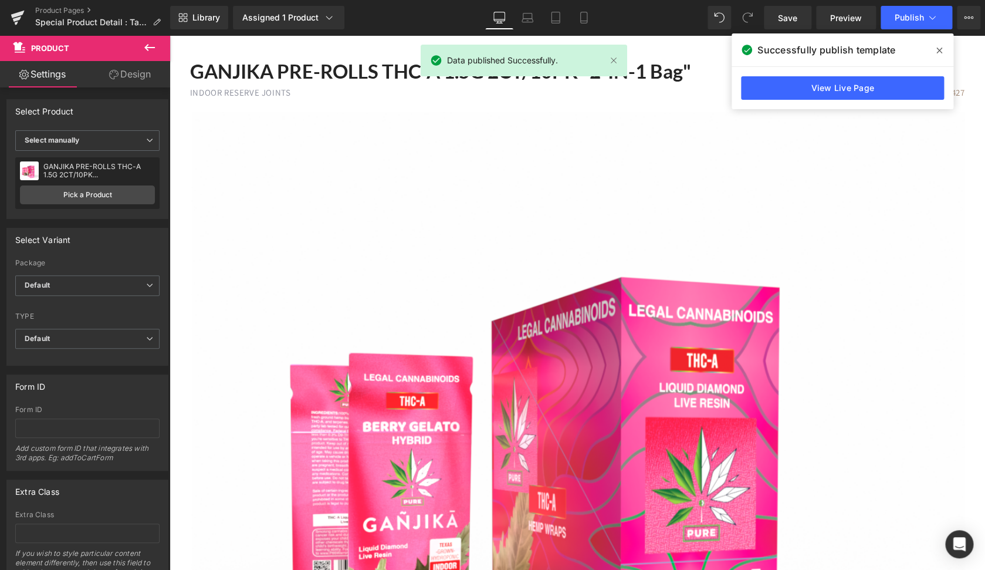
click at [852, 102] on div "View Live Page" at bounding box center [843, 88] width 222 height 42
click at [856, 86] on link "View Live Page" at bounding box center [842, 87] width 203 height 23
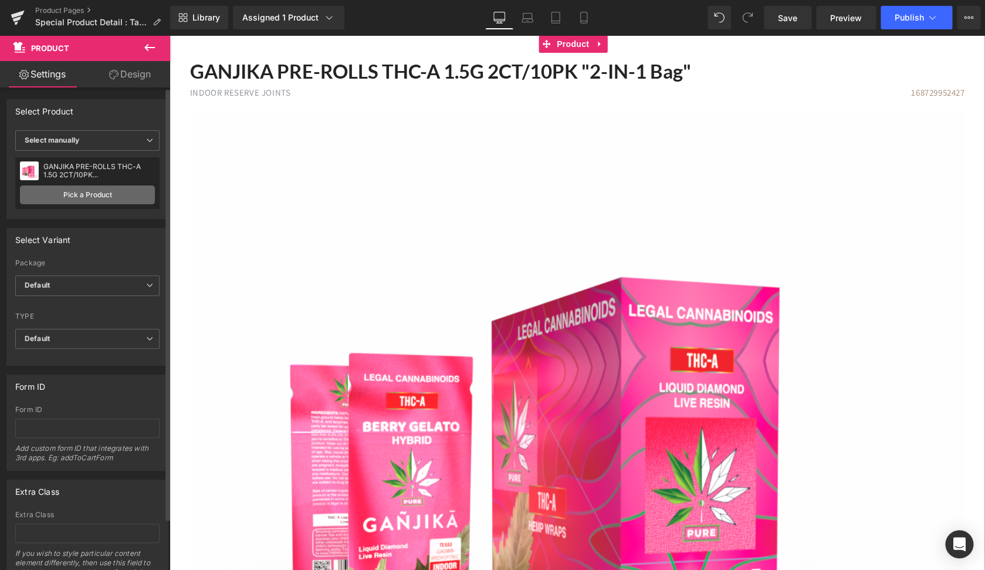
click at [114, 196] on link "Pick a Product" at bounding box center [87, 194] width 135 height 19
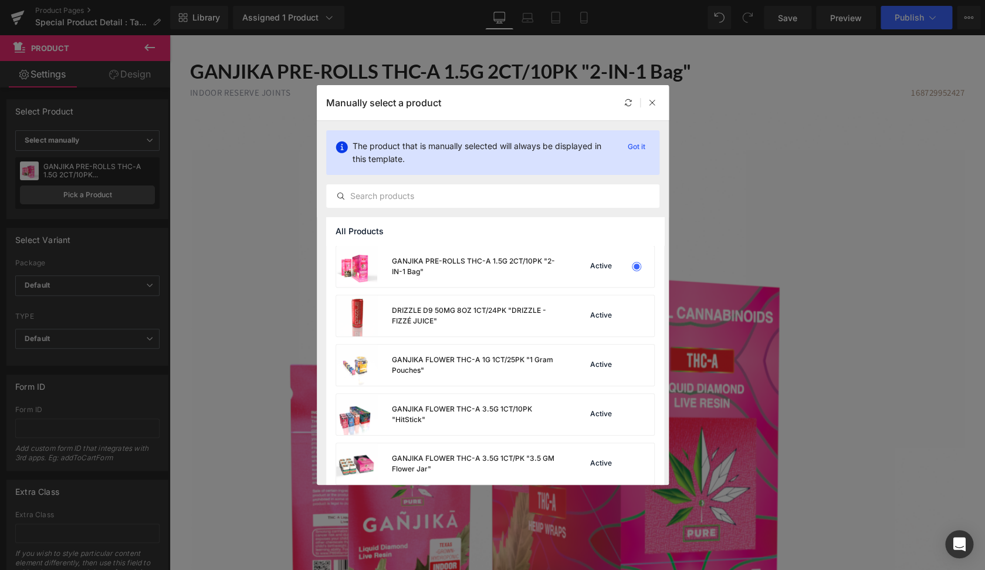
scroll to position [749, 0]
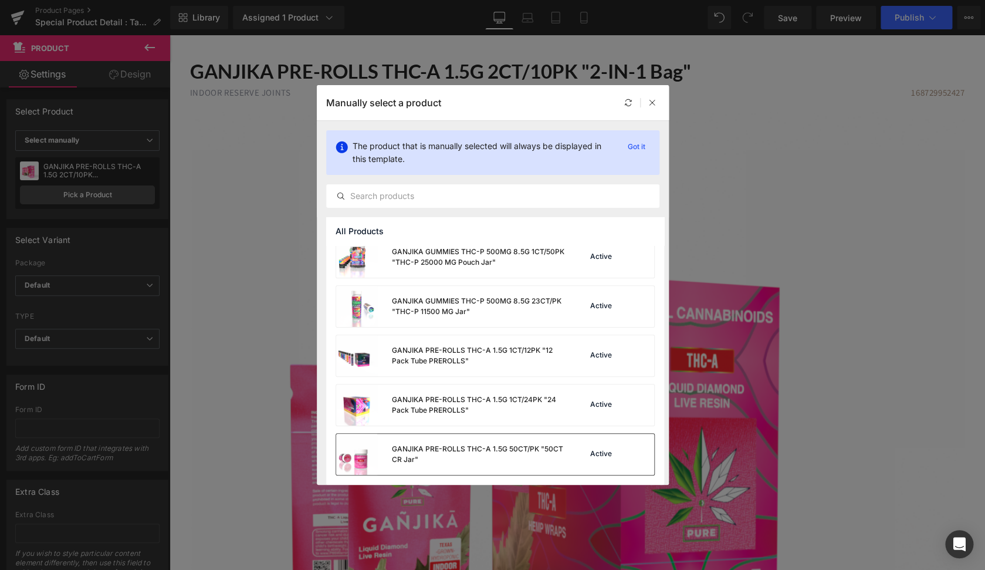
click at [406, 451] on div "GANJIKA PRE-ROLLS THC-A 1.5G 50CT/PK "50CT CR Jar"" at bounding box center [478, 454] width 174 height 21
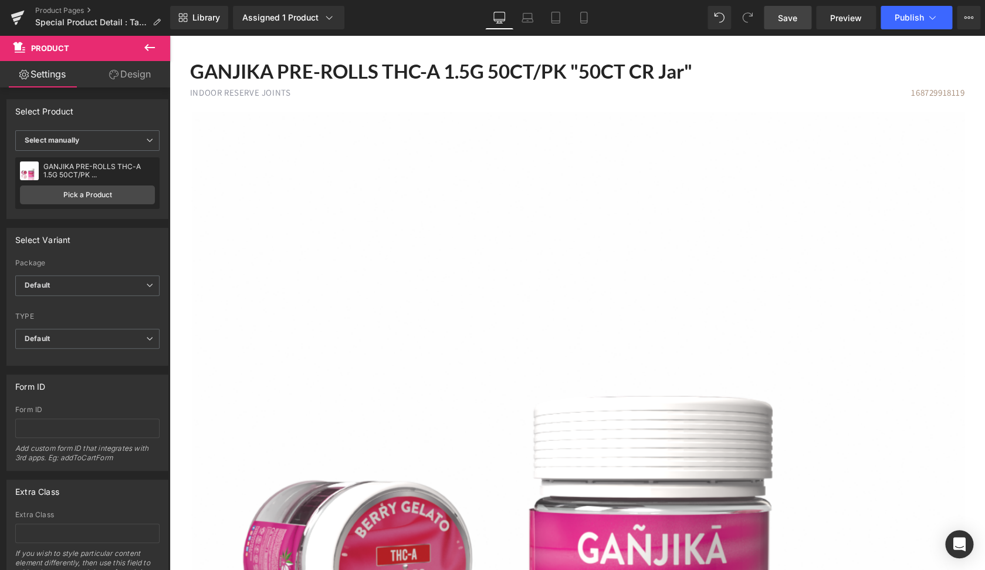
click at [784, 12] on span "Save" at bounding box center [787, 18] width 19 height 12
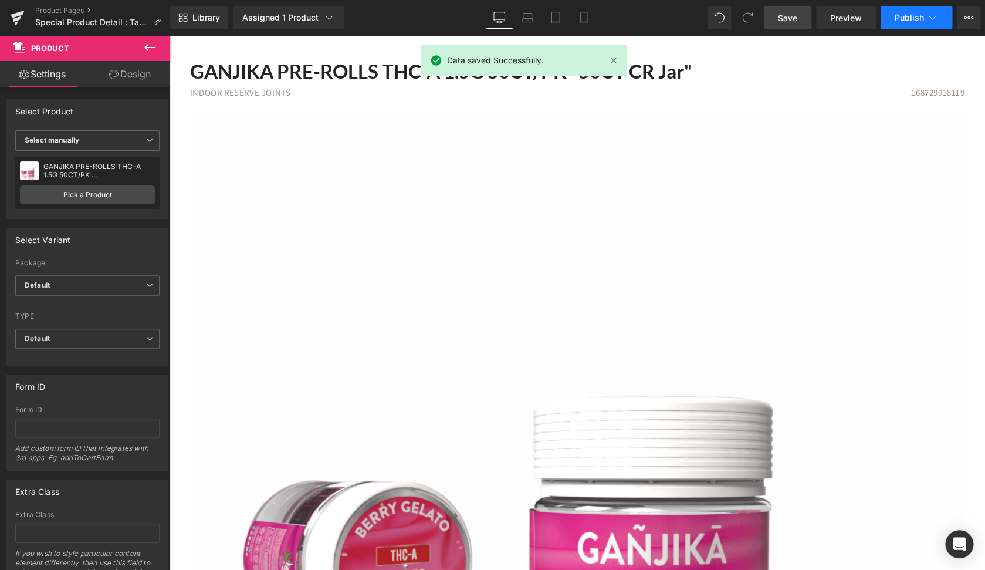
click at [922, 18] on span "Publish" at bounding box center [909, 17] width 29 height 9
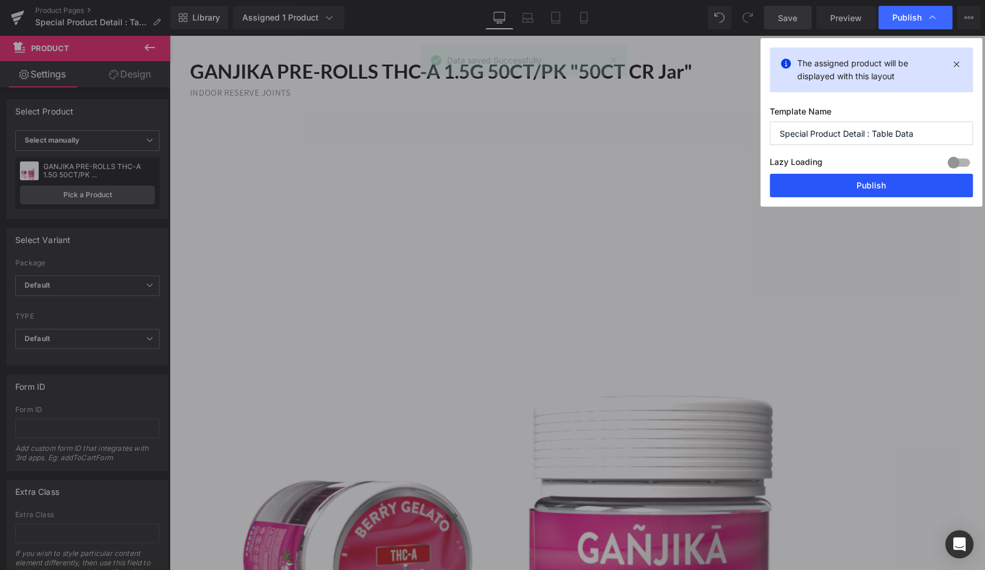
click at [818, 187] on button "Publish" at bounding box center [871, 185] width 203 height 23
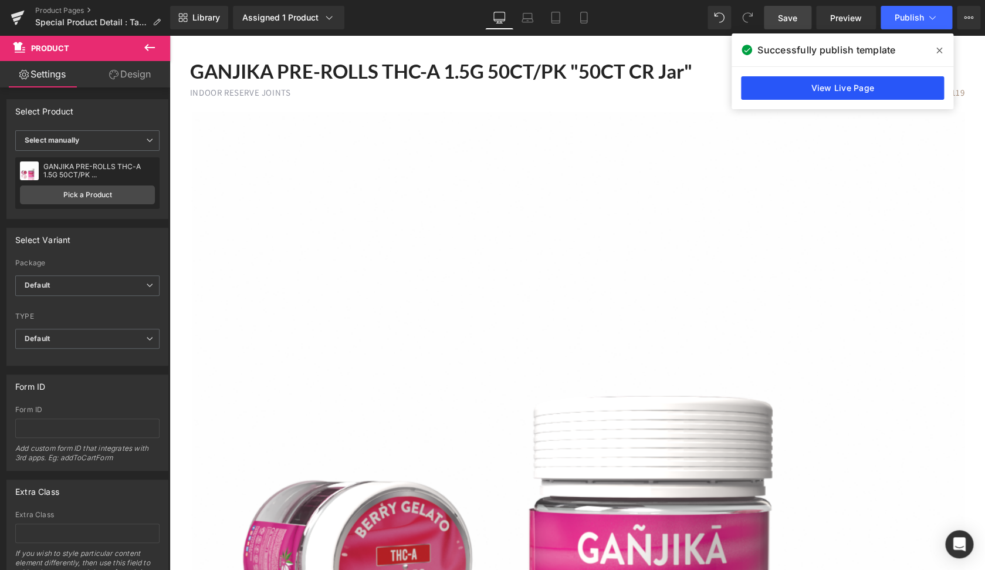
click at [826, 95] on link "View Live Page" at bounding box center [842, 87] width 203 height 23
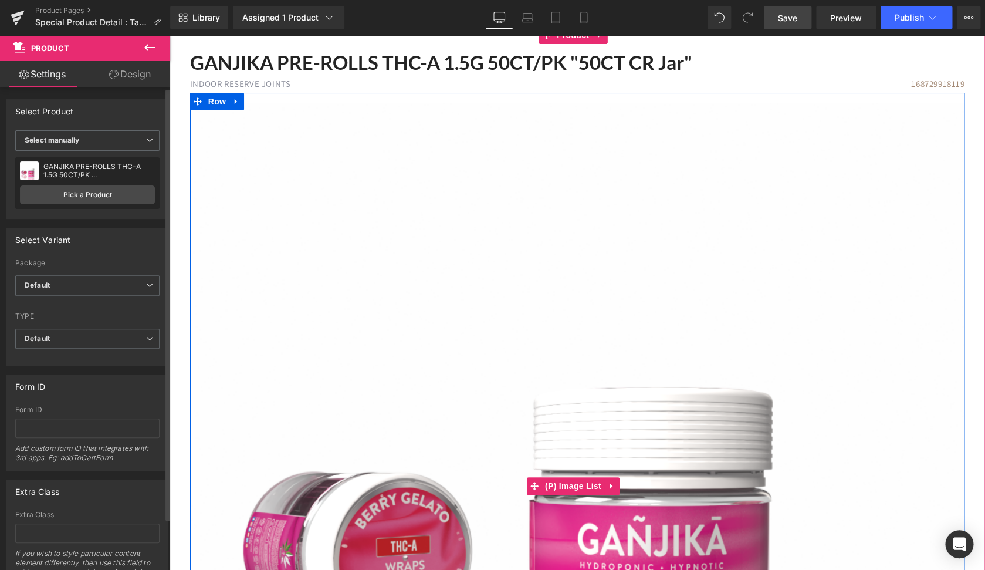
scroll to position [9, 0]
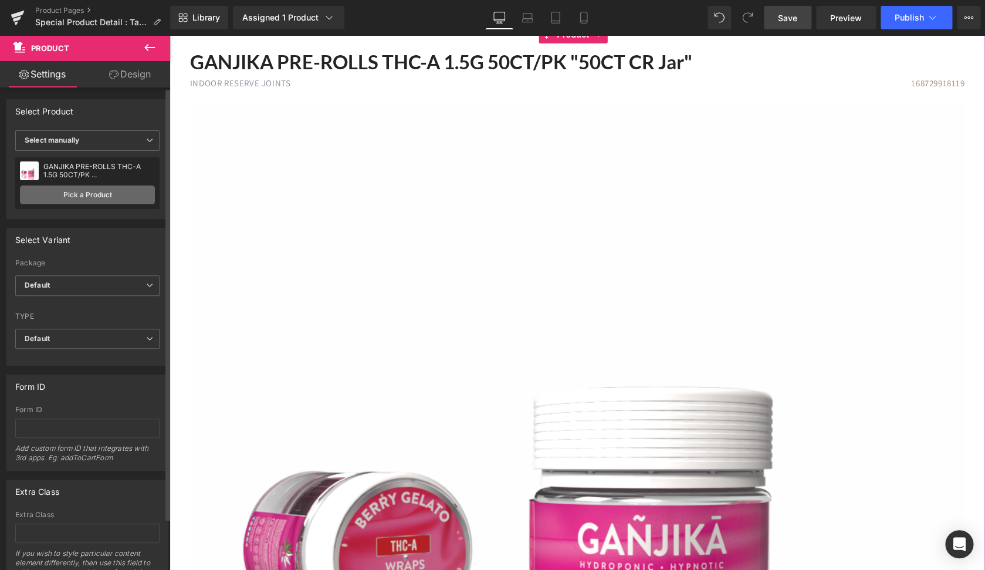
click at [120, 200] on link "Pick a Product" at bounding box center [87, 194] width 135 height 19
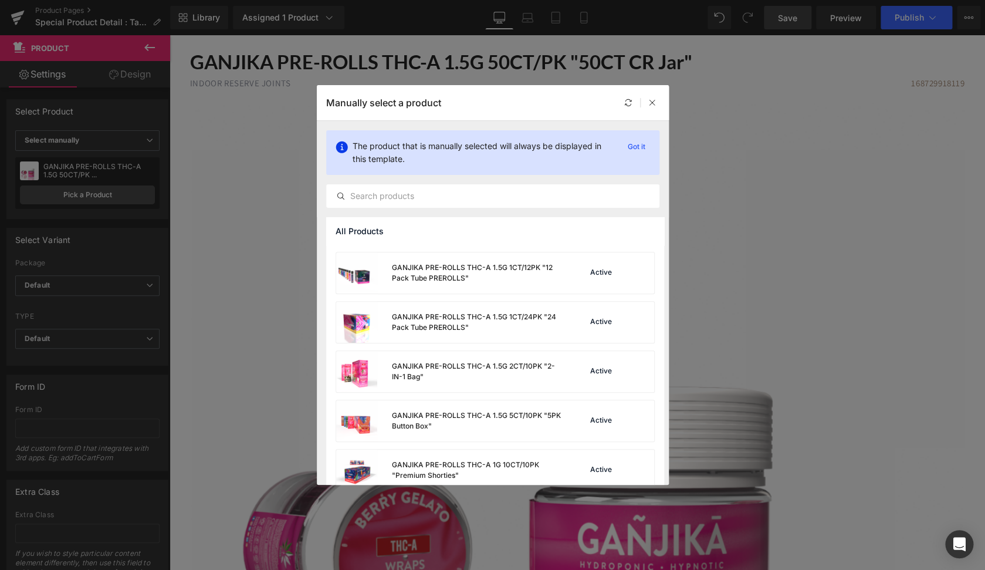
scroll to position [848, 0]
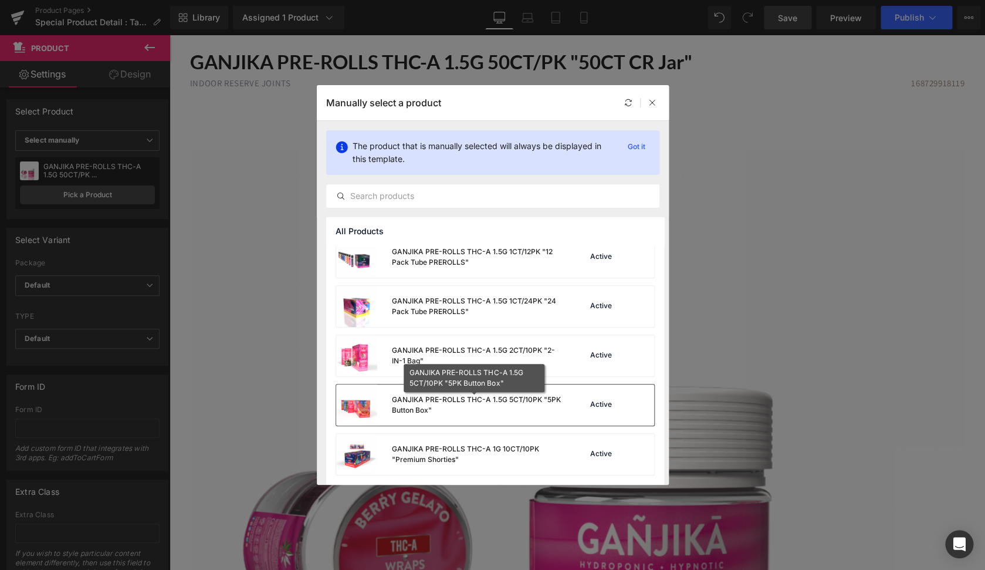
click at [447, 403] on div "GANJIKA PRE-ROLLS THC-A 1.5G 5CT/10PK "5PK Button Box"" at bounding box center [478, 404] width 174 height 21
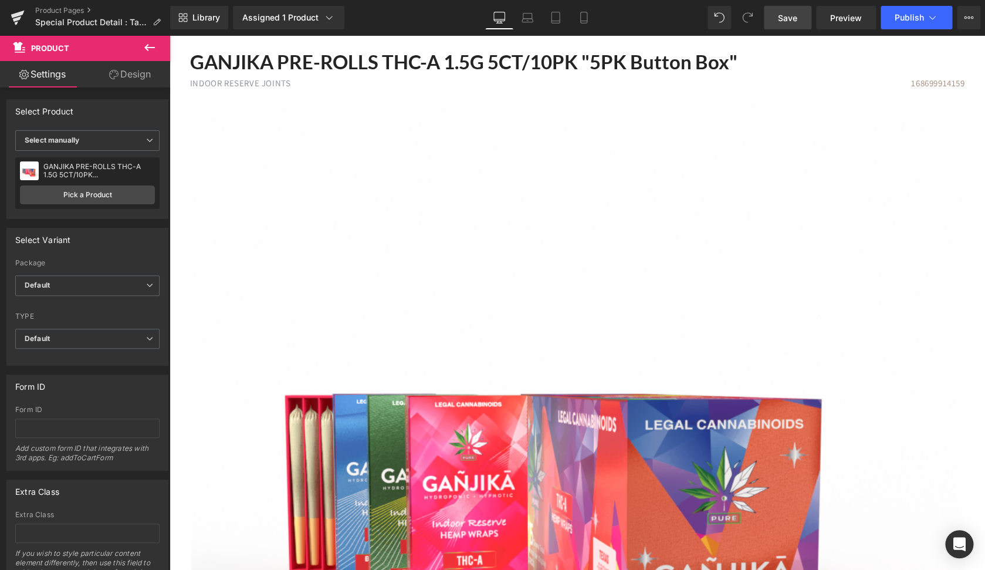
click at [782, 21] on span "Save" at bounding box center [787, 18] width 19 height 12
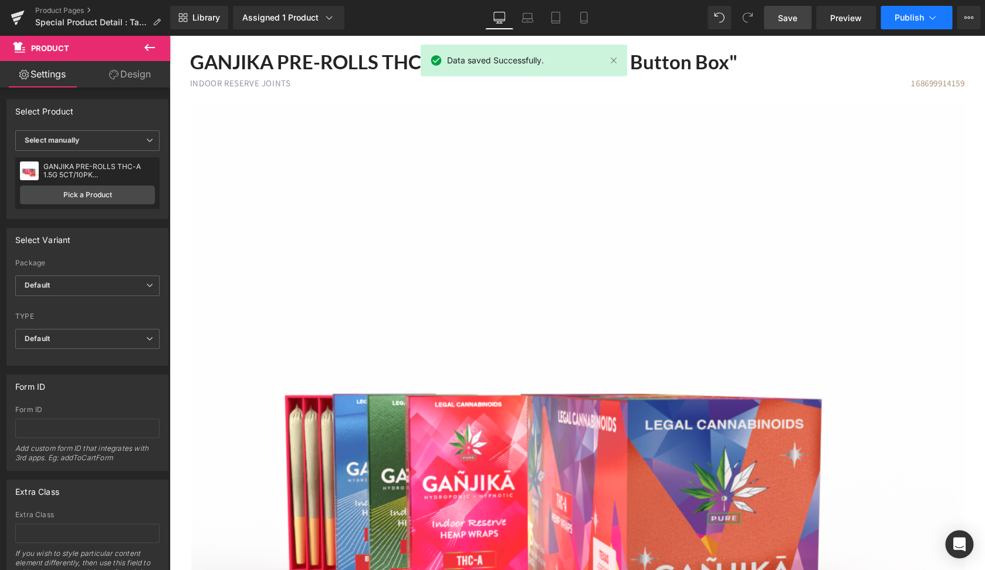
click at [907, 21] on span "Publish" at bounding box center [909, 17] width 29 height 9
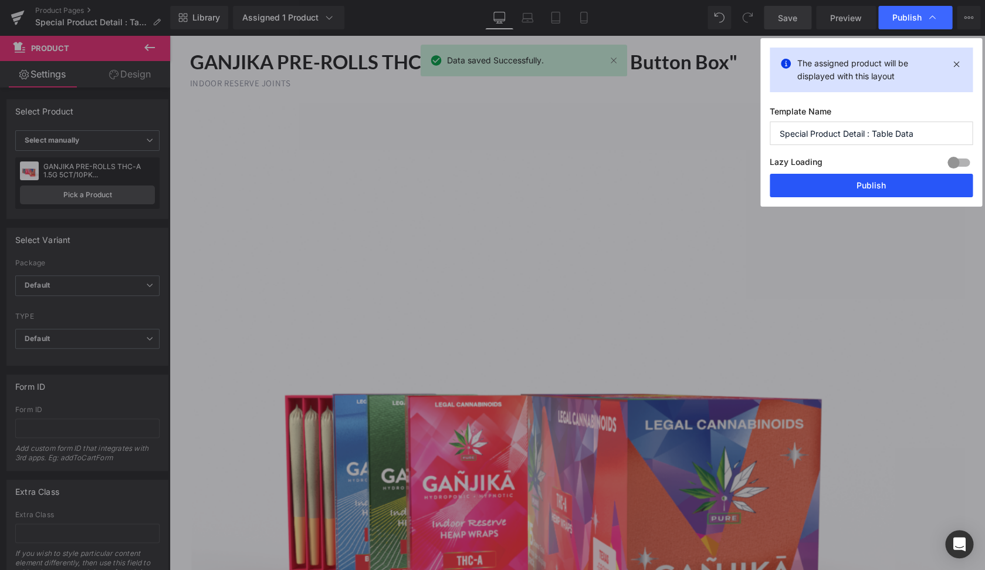
click at [860, 191] on button "Publish" at bounding box center [871, 185] width 203 height 23
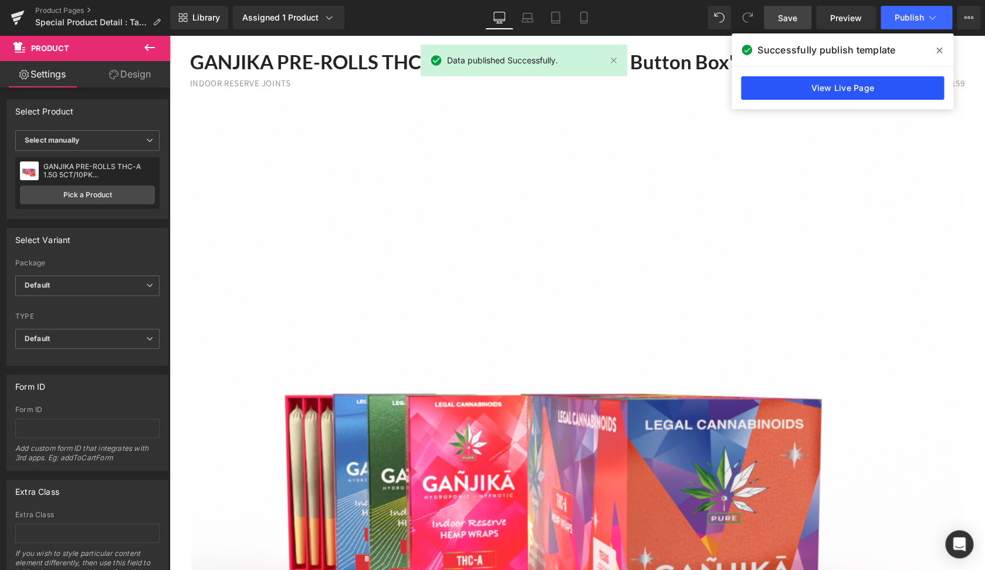
click at [826, 87] on link "View Live Page" at bounding box center [842, 87] width 203 height 23
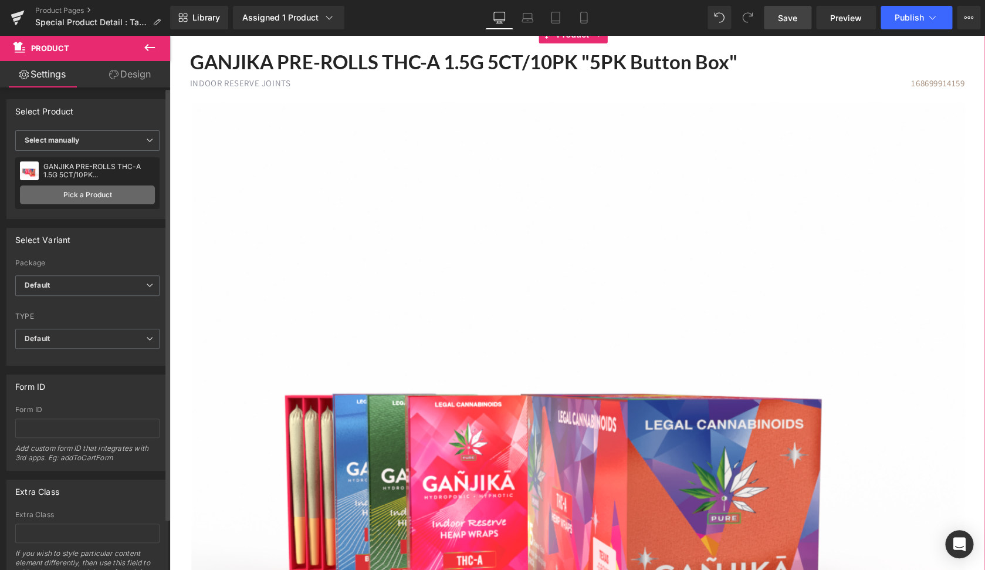
click at [109, 203] on link "Pick a Product" at bounding box center [87, 194] width 135 height 19
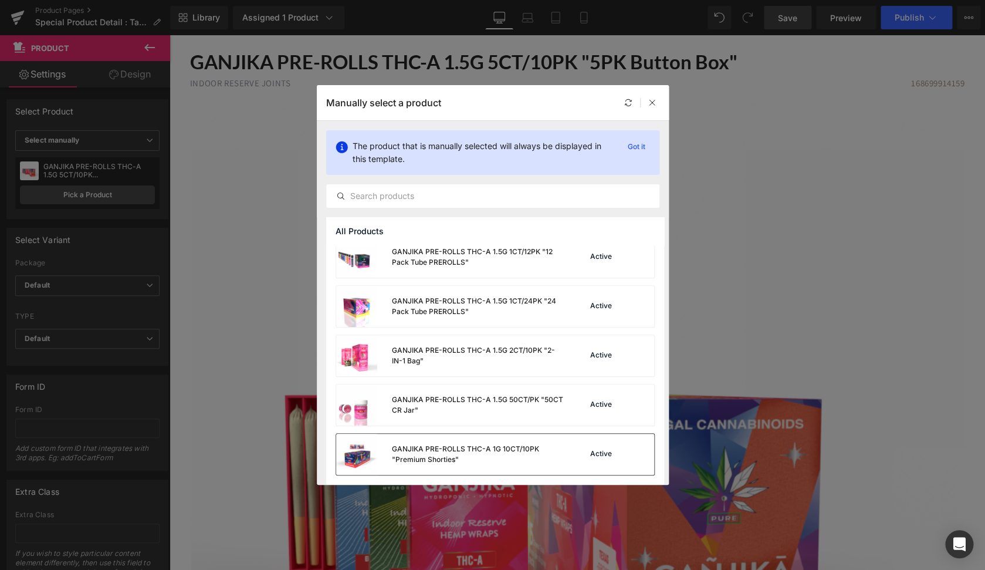
click at [485, 446] on div "GANJIKA PRE-ROLLS THC-A 1G 10CT/10PK "Premium Shorties"" at bounding box center [478, 454] width 174 height 21
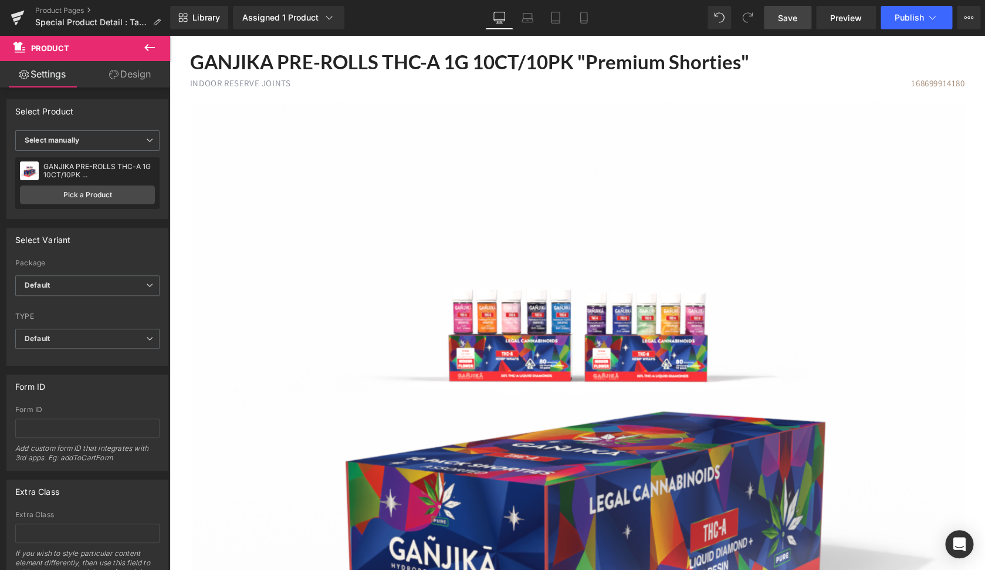
click at [802, 25] on link "Save" at bounding box center [788, 17] width 48 height 23
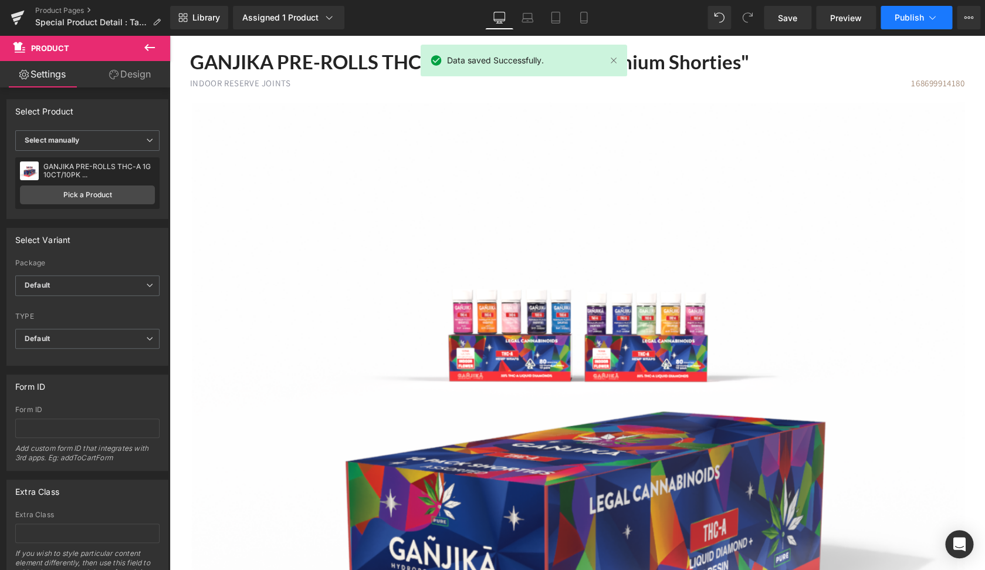
click at [904, 18] on span "Publish" at bounding box center [909, 17] width 29 height 9
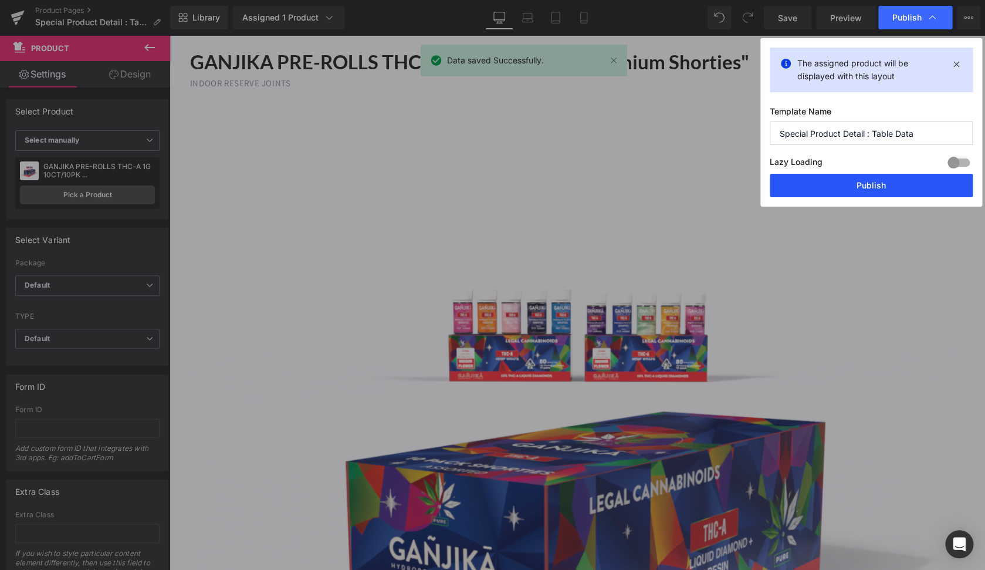
click at [850, 186] on button "Publish" at bounding box center [871, 185] width 203 height 23
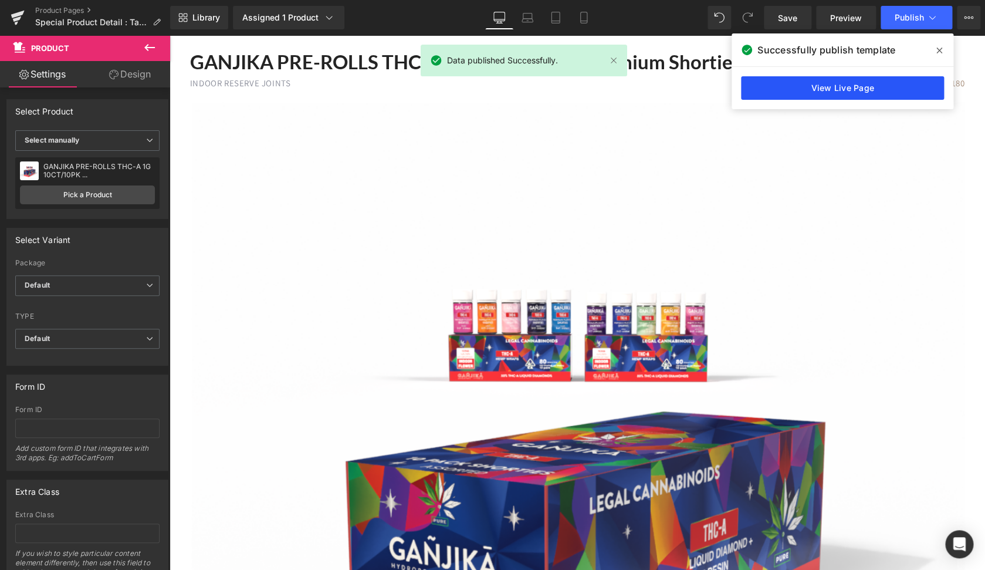
click at [806, 87] on link "View Live Page" at bounding box center [842, 87] width 203 height 23
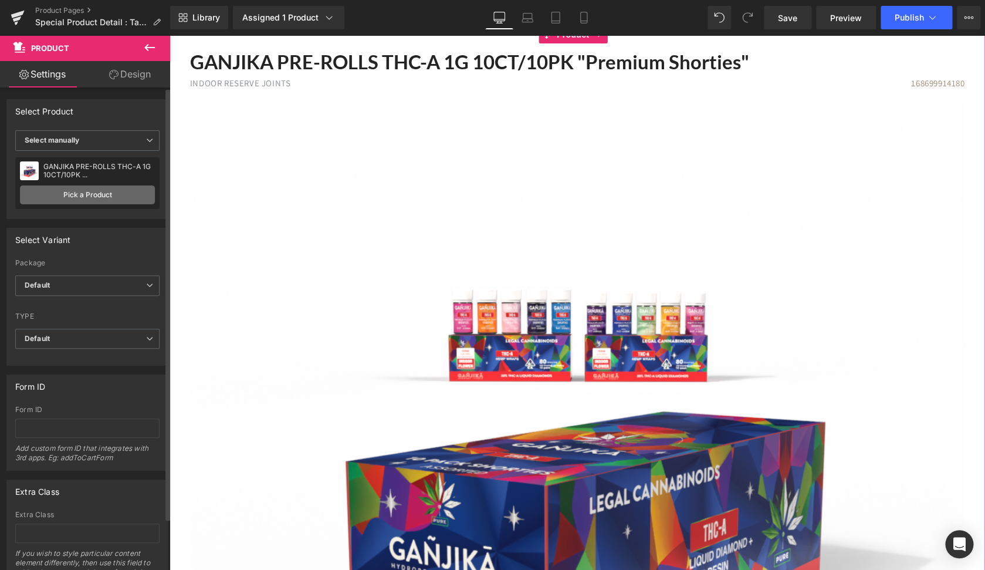
click at [71, 197] on link "Pick a Product" at bounding box center [87, 194] width 135 height 19
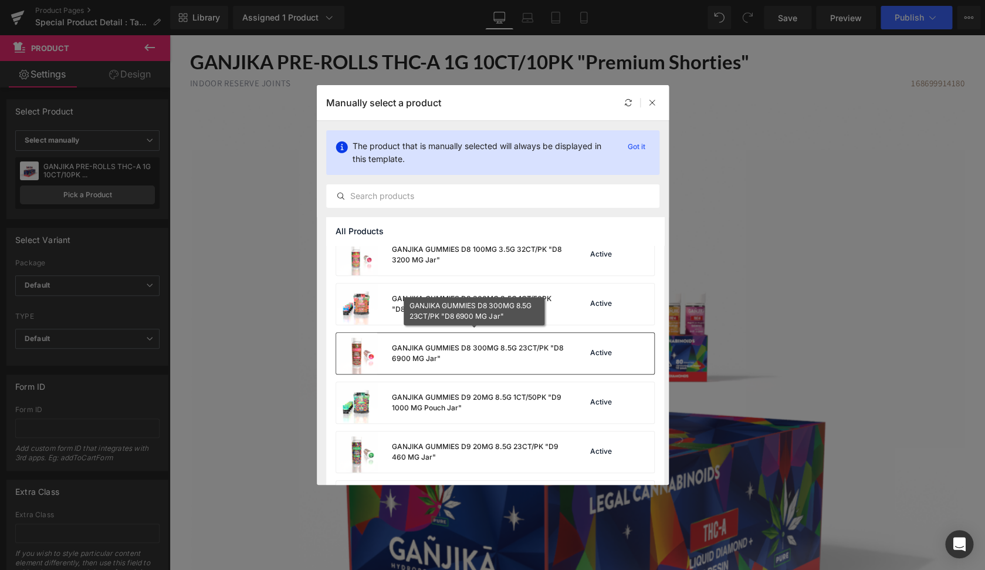
scroll to position [400, 0]
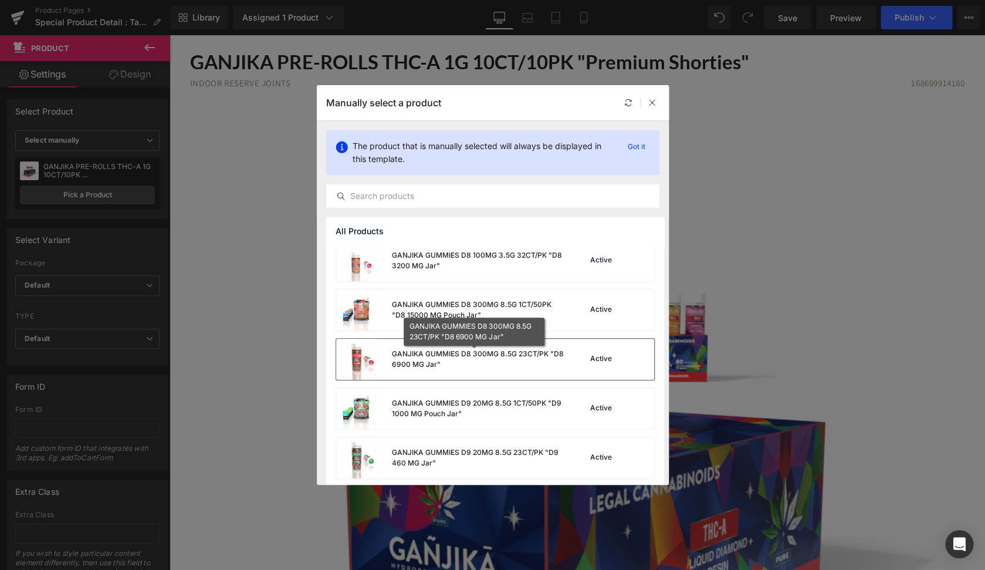
click at [495, 355] on div "GANJIKA GUMMIES D8 300MG 8.5G 23CT/PK "D8 6900 MG Jar"" at bounding box center [478, 359] width 174 height 21
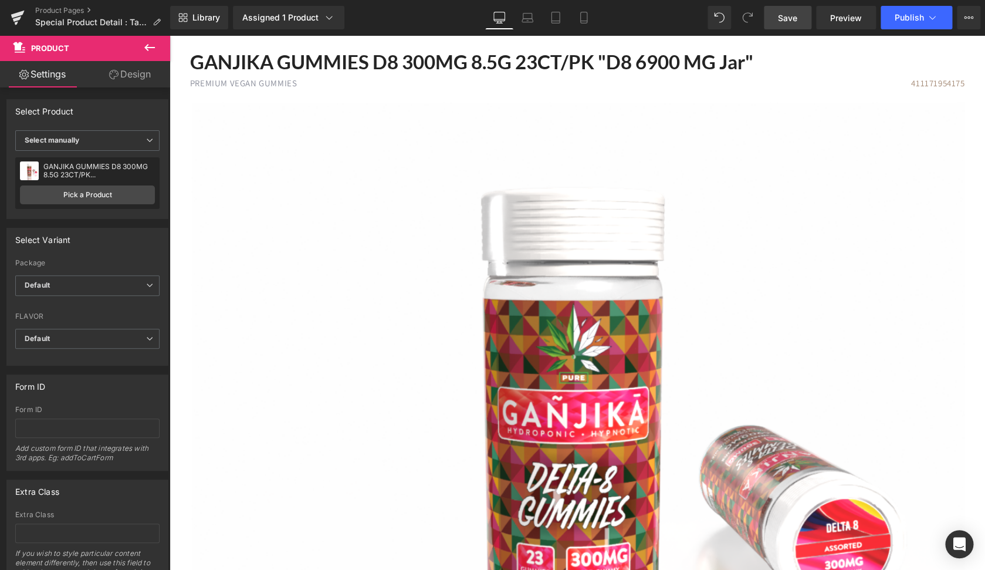
click at [780, 23] on span "Save" at bounding box center [787, 18] width 19 height 12
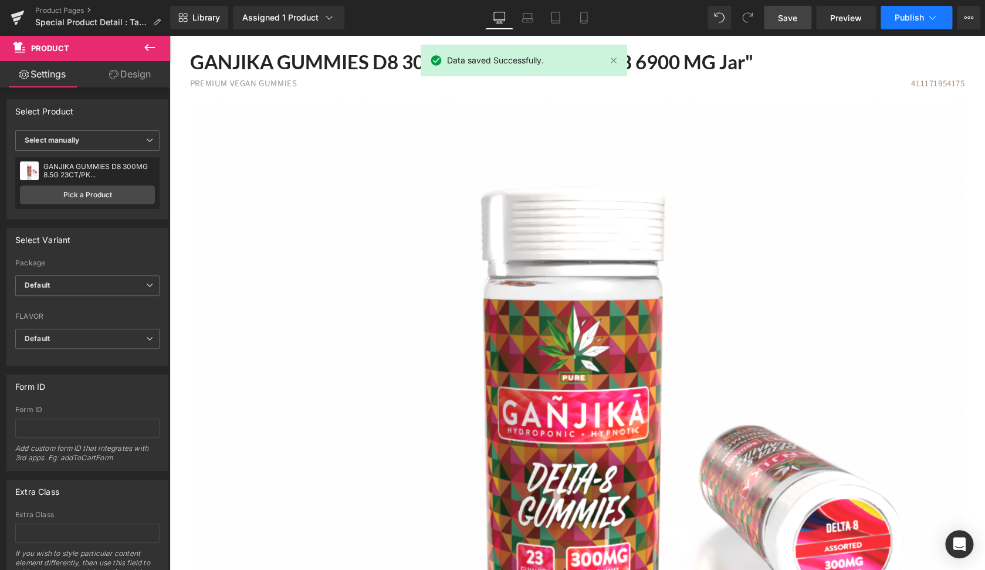
click at [897, 21] on span "Publish" at bounding box center [909, 17] width 29 height 9
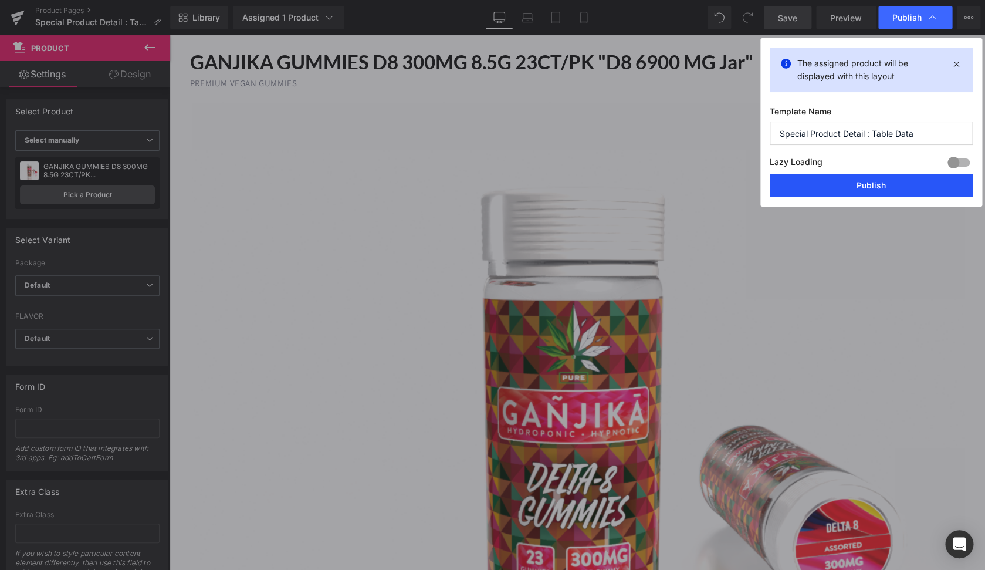
click at [847, 183] on button "Publish" at bounding box center [871, 185] width 203 height 23
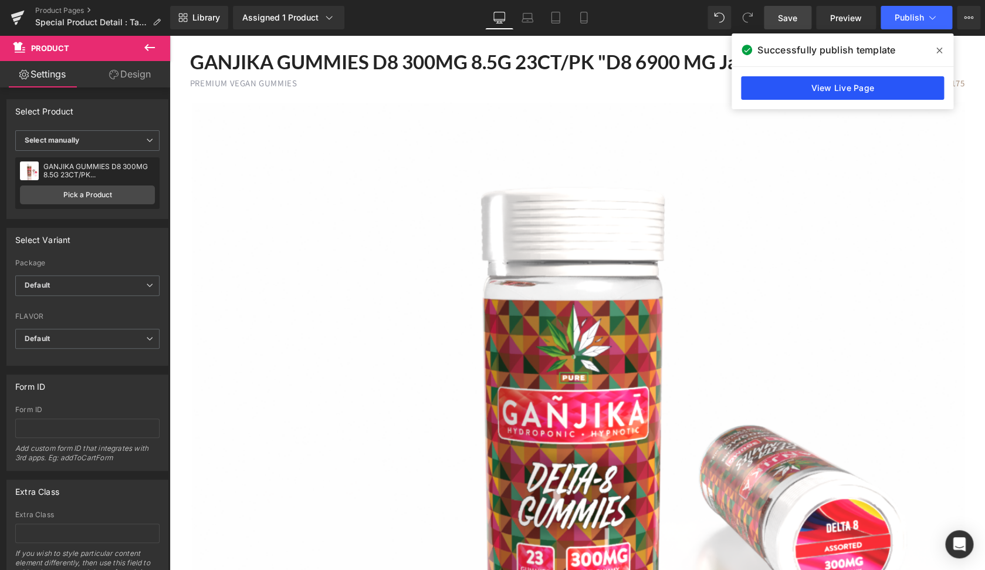
click at [868, 90] on link "View Live Page" at bounding box center [842, 87] width 203 height 23
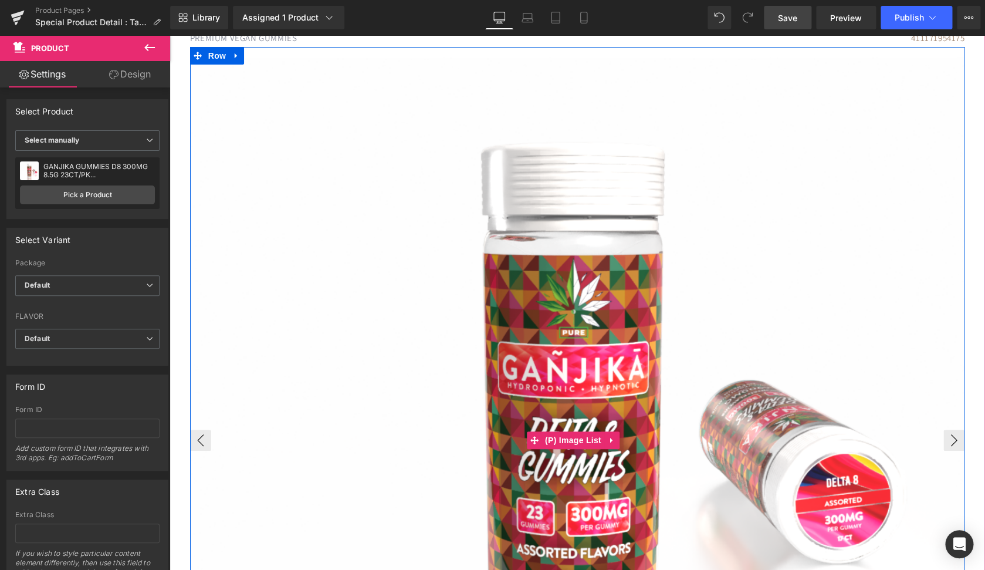
scroll to position [10, 0]
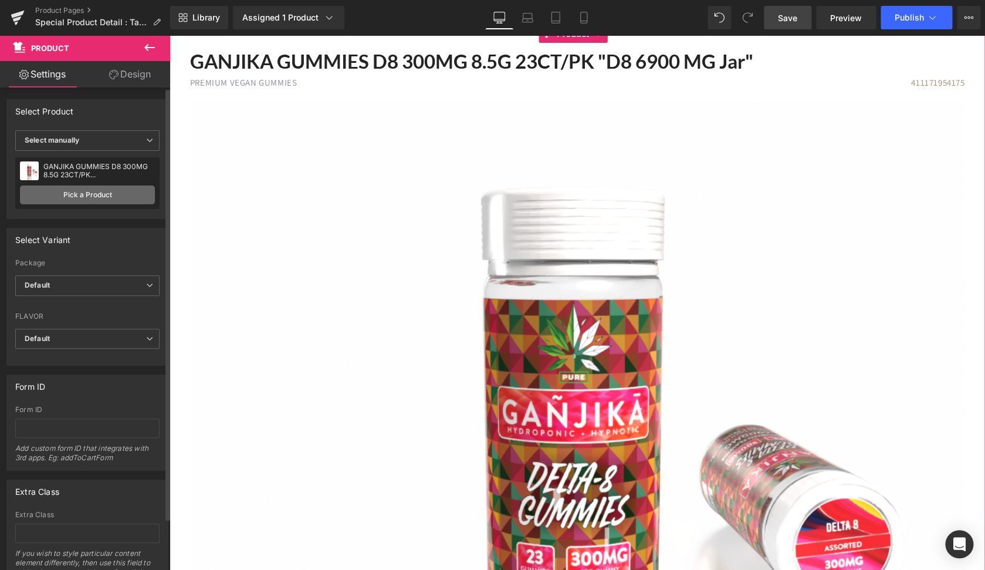
click at [101, 200] on link "Pick a Product" at bounding box center [87, 194] width 135 height 19
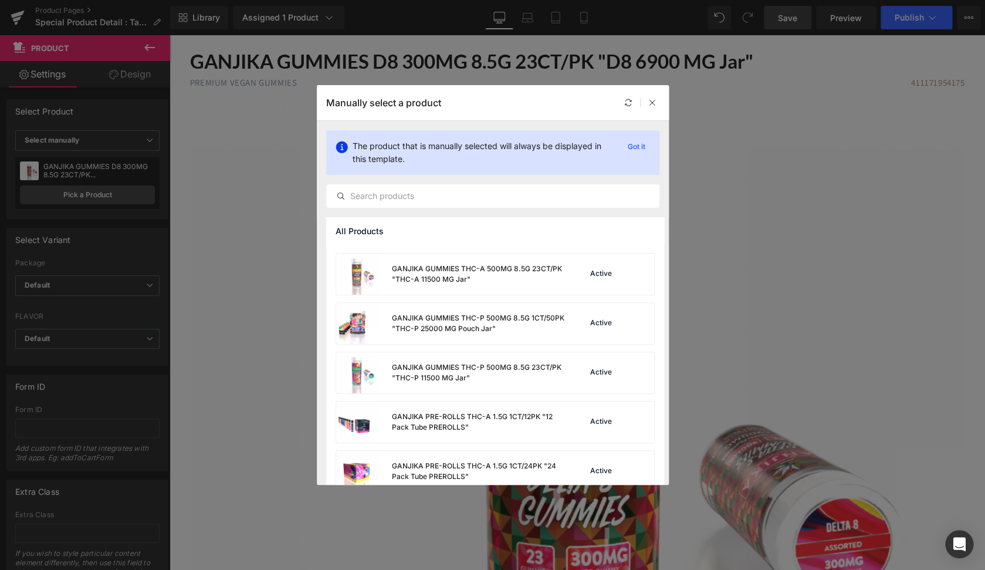
scroll to position [637, 0]
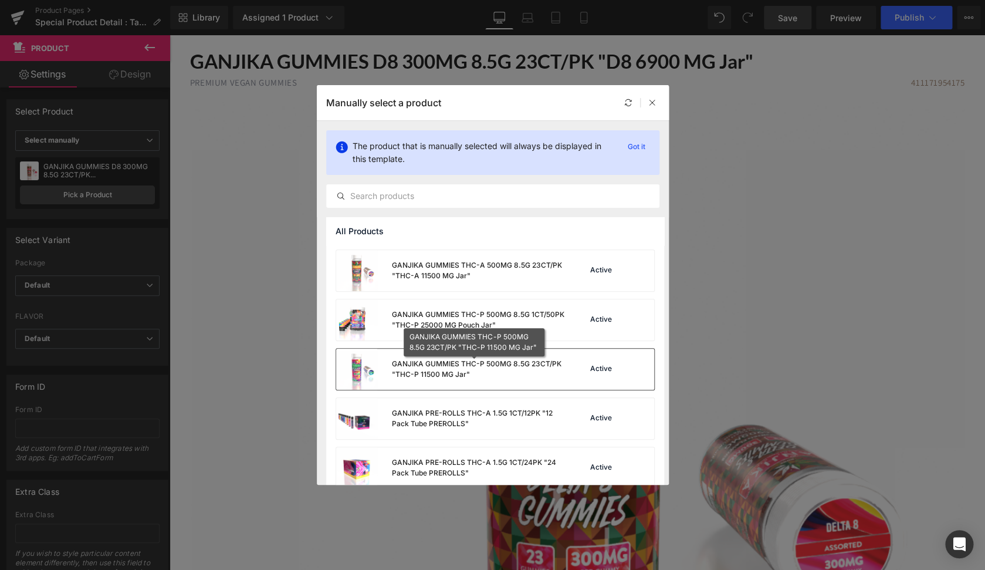
click at [469, 372] on div "GANJIKA GUMMIES THC-P 500MG 8.5G 23CT/PK "THC-P 11500 MG Jar"" at bounding box center [478, 369] width 174 height 21
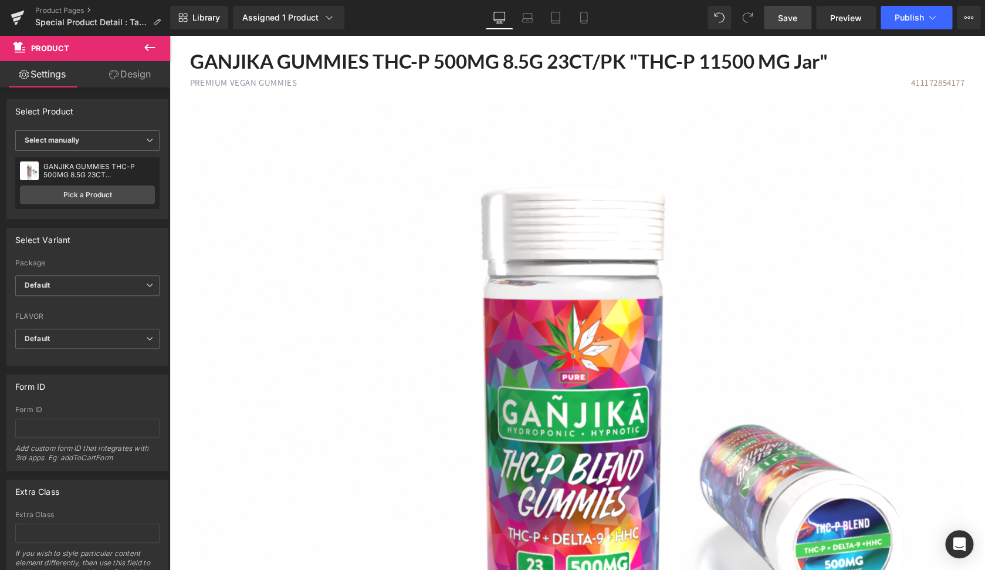
click at [775, 18] on link "Save" at bounding box center [788, 17] width 48 height 23
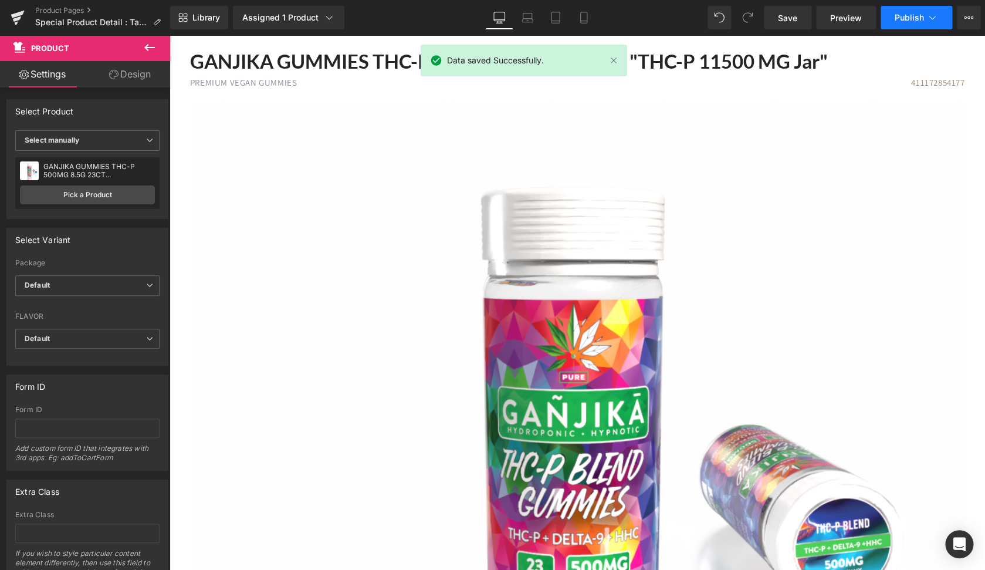
click at [901, 16] on span "Publish" at bounding box center [909, 17] width 29 height 9
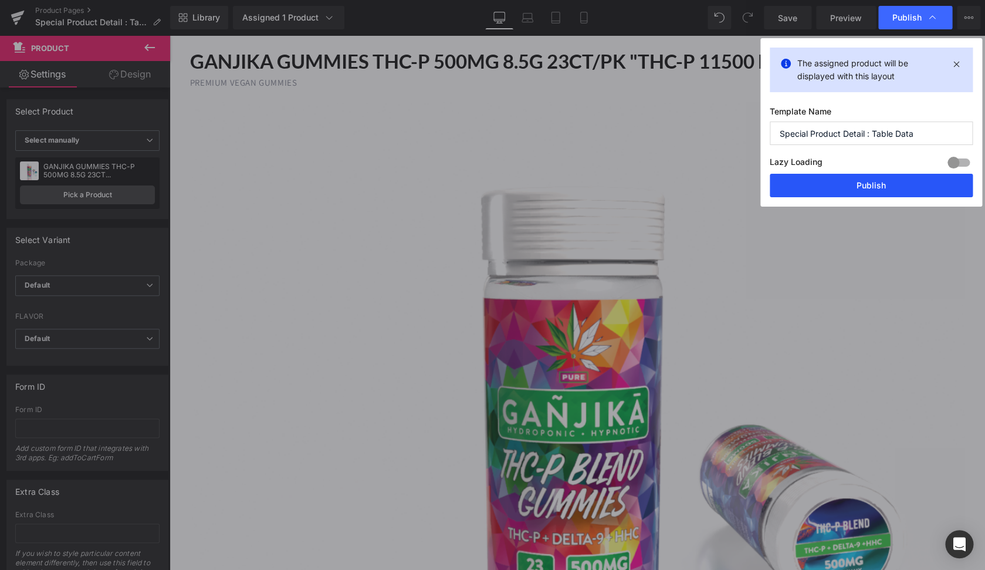
click at [885, 182] on button "Publish" at bounding box center [871, 185] width 203 height 23
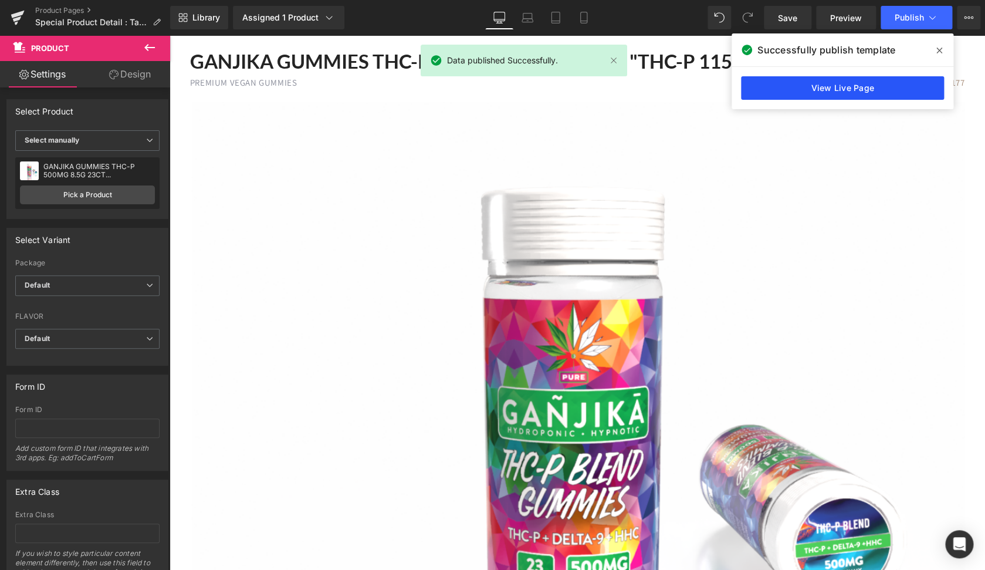
click at [764, 87] on link "View Live Page" at bounding box center [842, 87] width 203 height 23
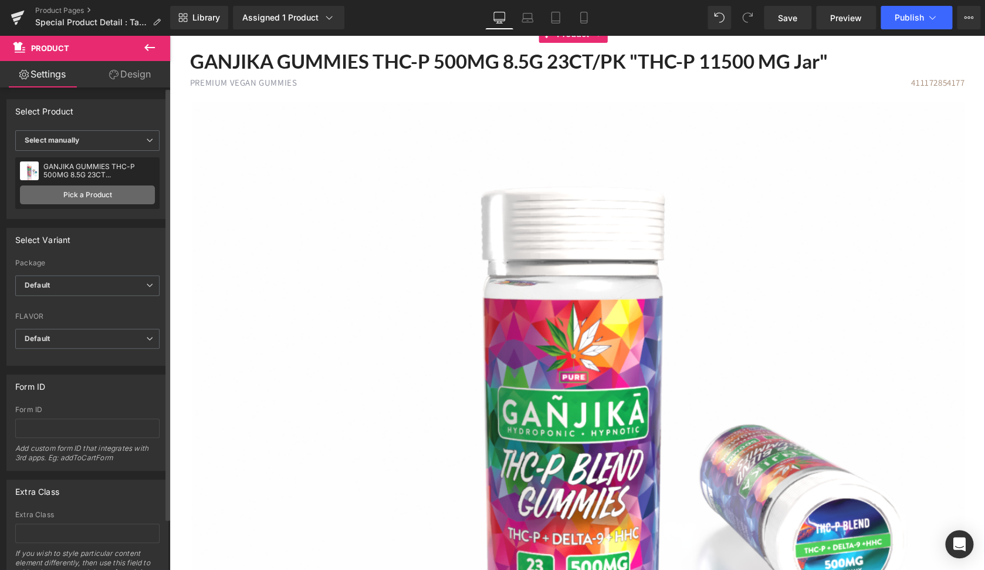
click at [87, 197] on link "Pick a Product" at bounding box center [87, 194] width 135 height 19
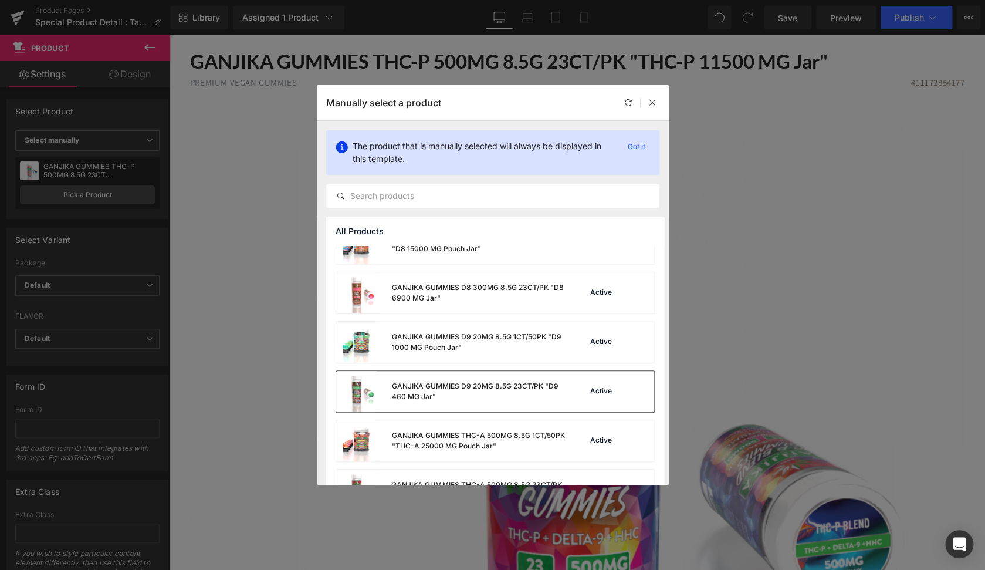
scroll to position [503, 0]
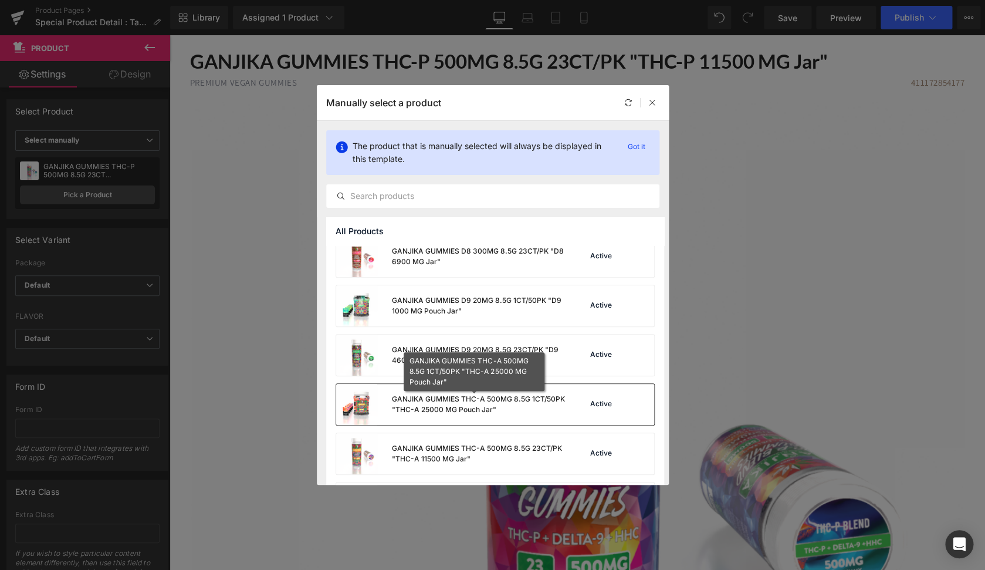
click at [459, 406] on div "GANJIKA GUMMIES THC-A 500MG 8.5G 1CT/50PK "THC-A 25000 MG Pouch Jar"" at bounding box center [478, 404] width 174 height 21
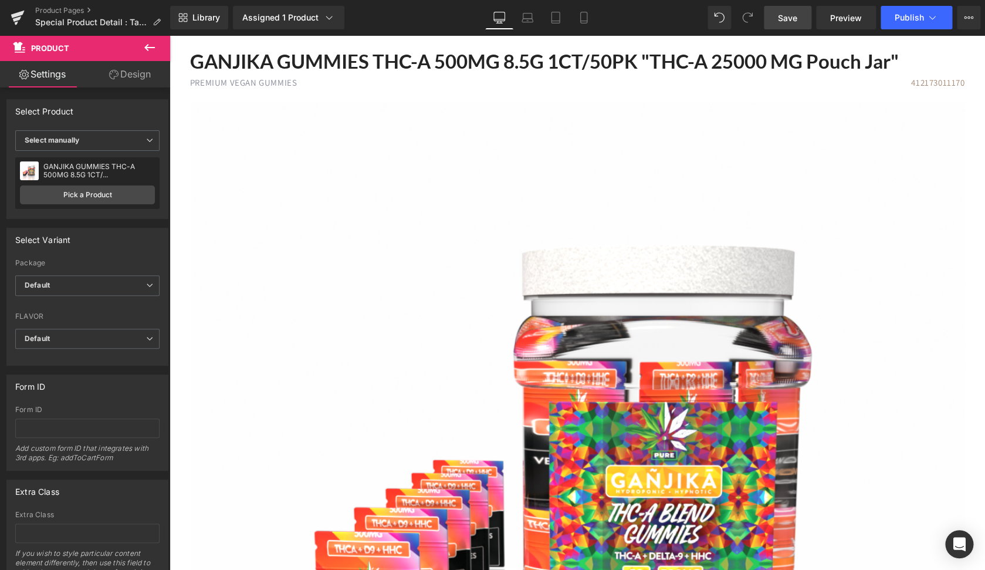
click at [779, 25] on link "Save" at bounding box center [788, 17] width 48 height 23
click at [903, 16] on span "Publish" at bounding box center [909, 17] width 29 height 9
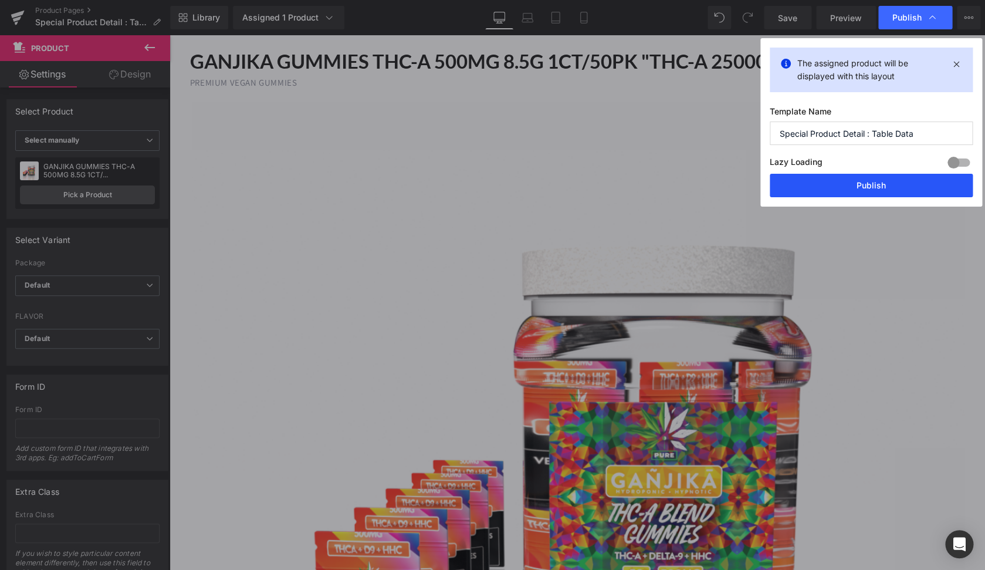
click at [852, 180] on button "Publish" at bounding box center [871, 185] width 203 height 23
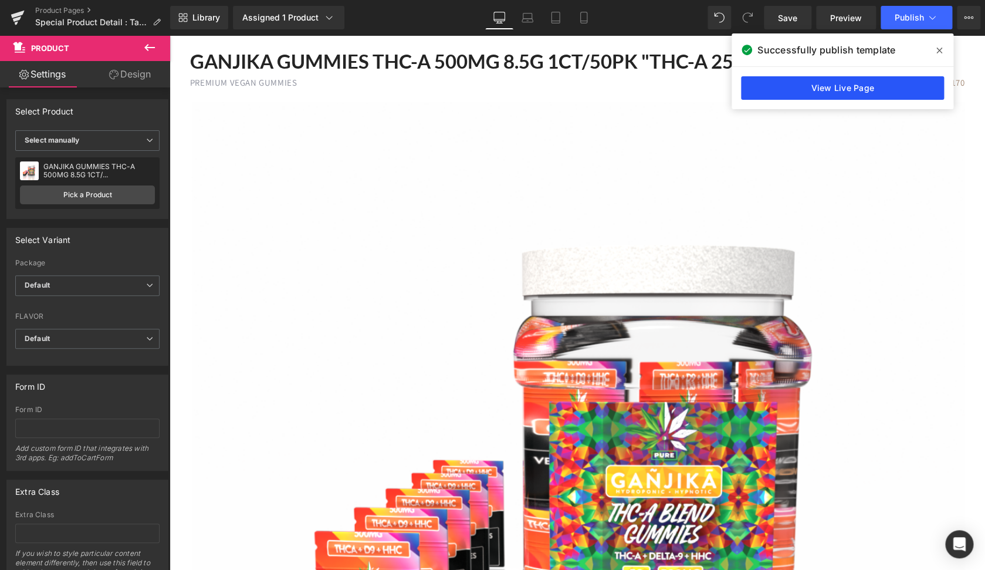
click at [862, 91] on link "View Live Page" at bounding box center [842, 87] width 203 height 23
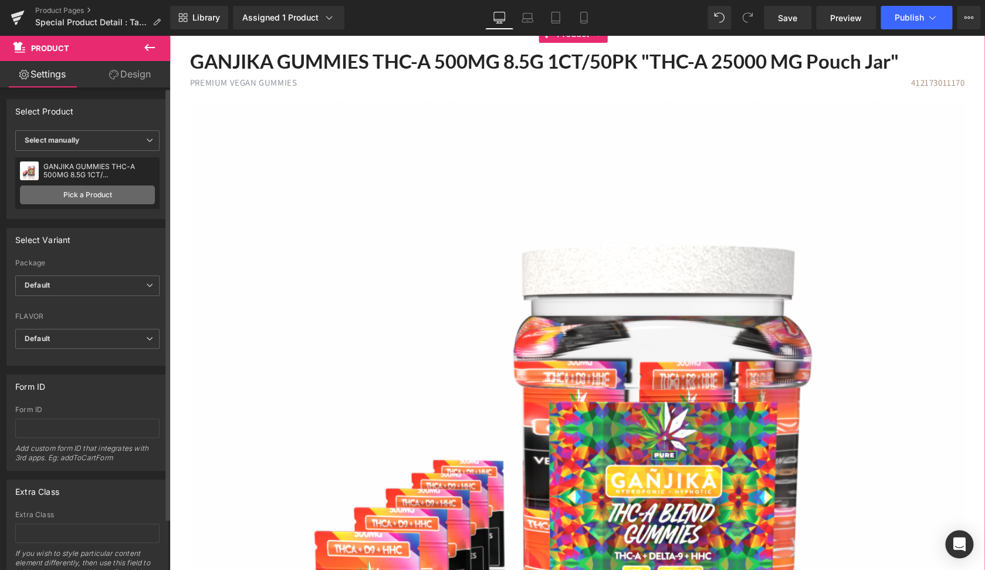
click at [76, 200] on link "Pick a Product" at bounding box center [87, 194] width 135 height 19
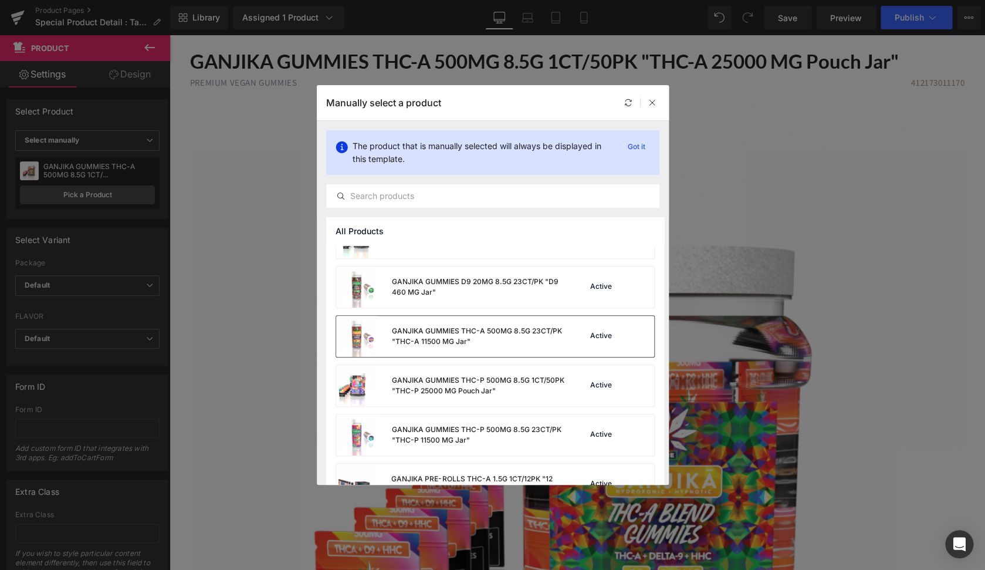
scroll to position [575, 0]
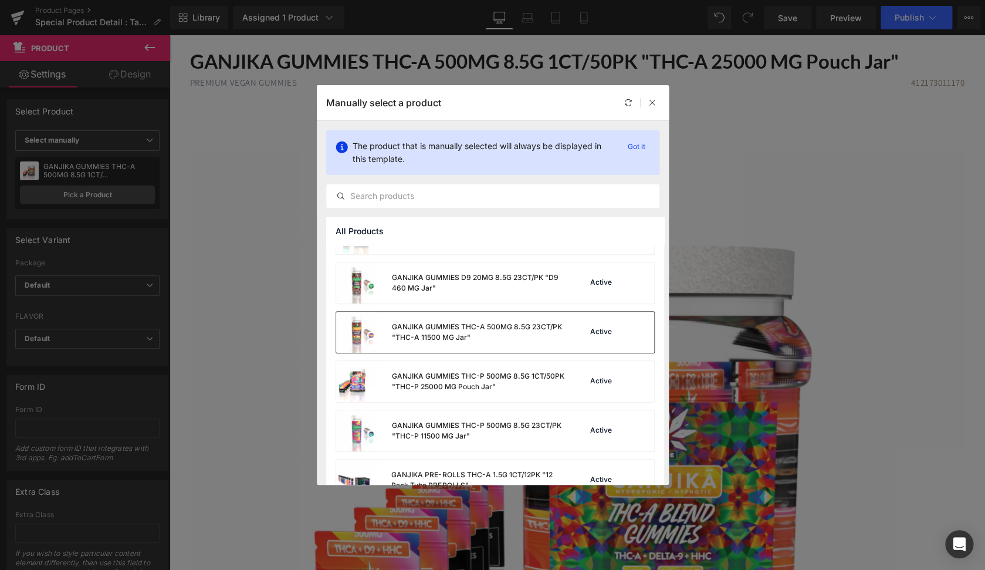
click at [465, 343] on div "GANJIKA GUMMIES THC-A 500MG 8.5G 23CT/PK "THC-A 11500 MG Jar"" at bounding box center [450, 332] width 229 height 41
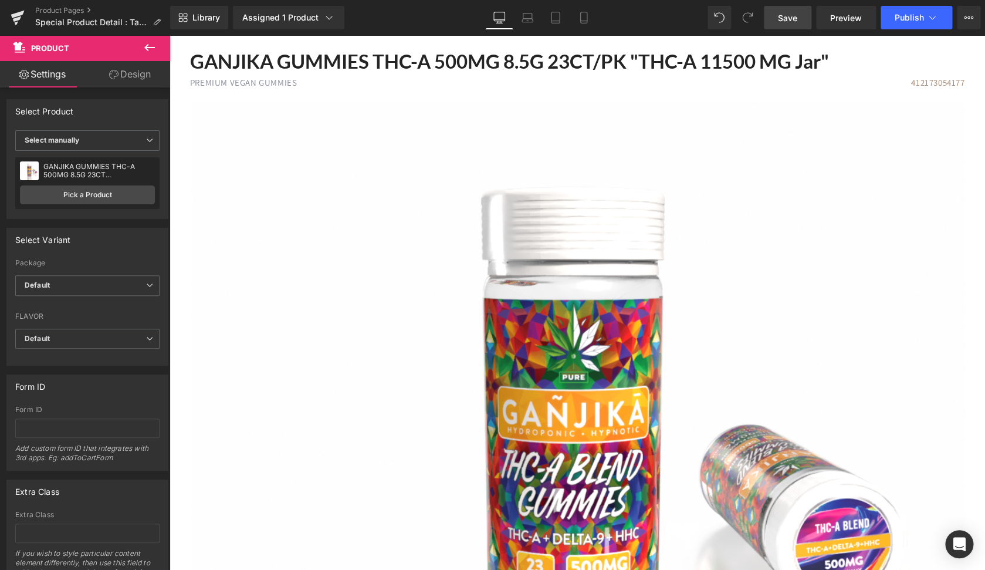
click at [799, 19] on link "Save" at bounding box center [788, 17] width 48 height 23
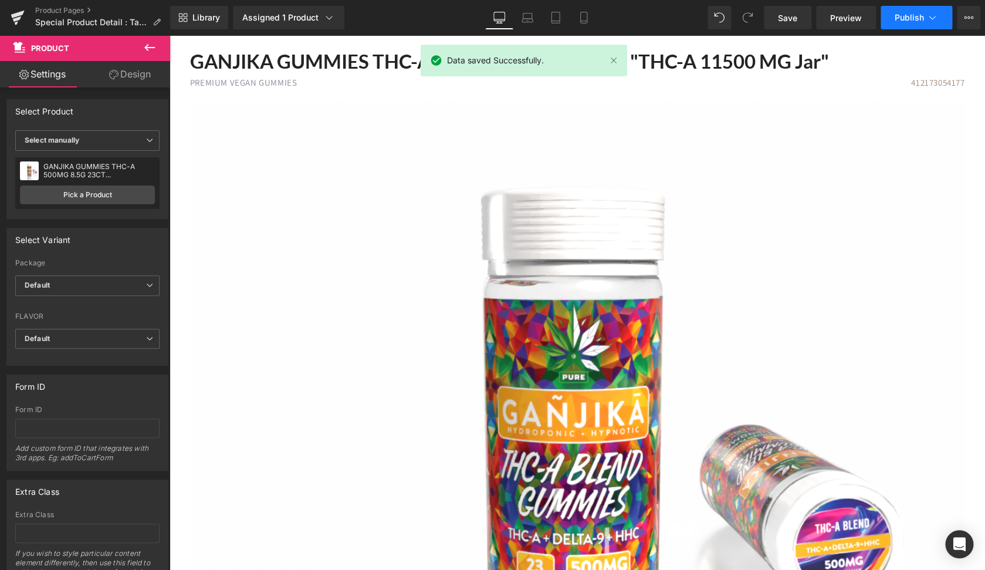
click at [899, 18] on span "Publish" at bounding box center [909, 17] width 29 height 9
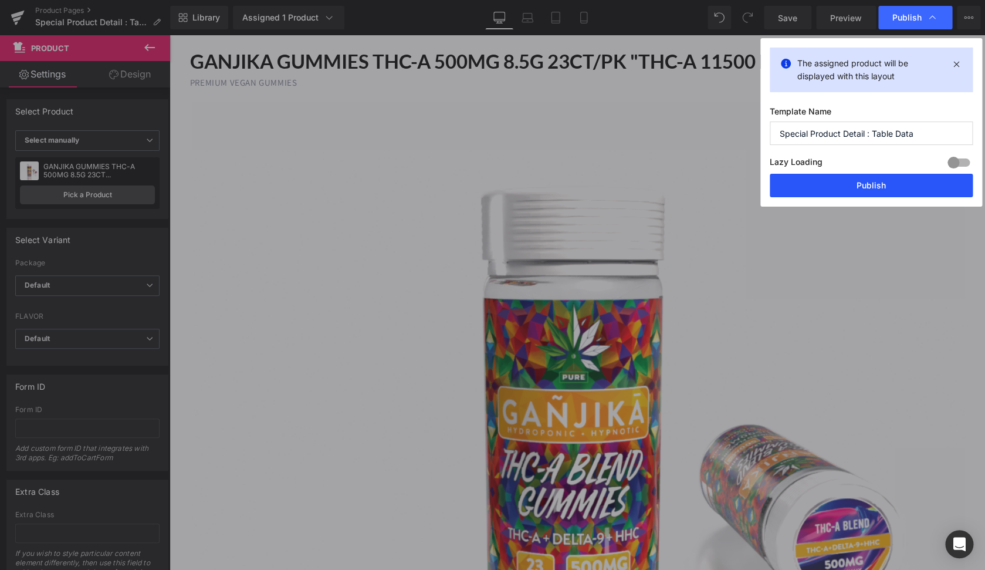
click at [870, 191] on button "Publish" at bounding box center [871, 185] width 203 height 23
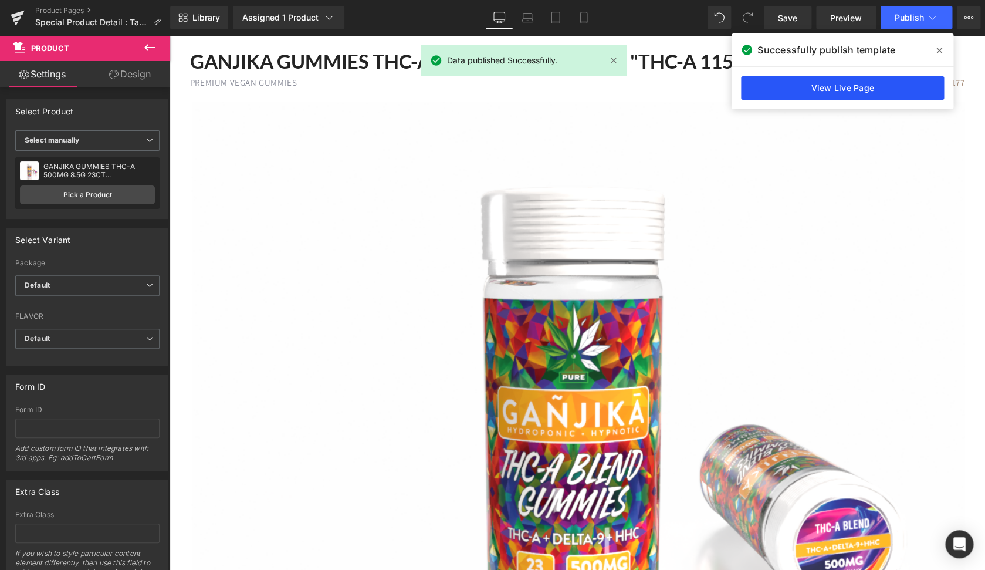
click at [861, 90] on link "View Live Page" at bounding box center [842, 87] width 203 height 23
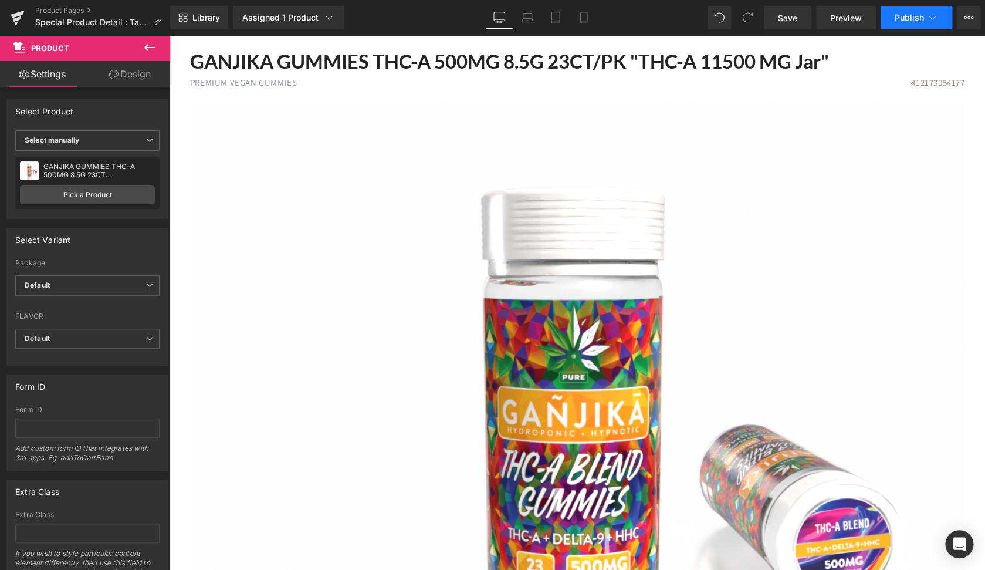
click at [917, 24] on button "Publish" at bounding box center [917, 17] width 72 height 23
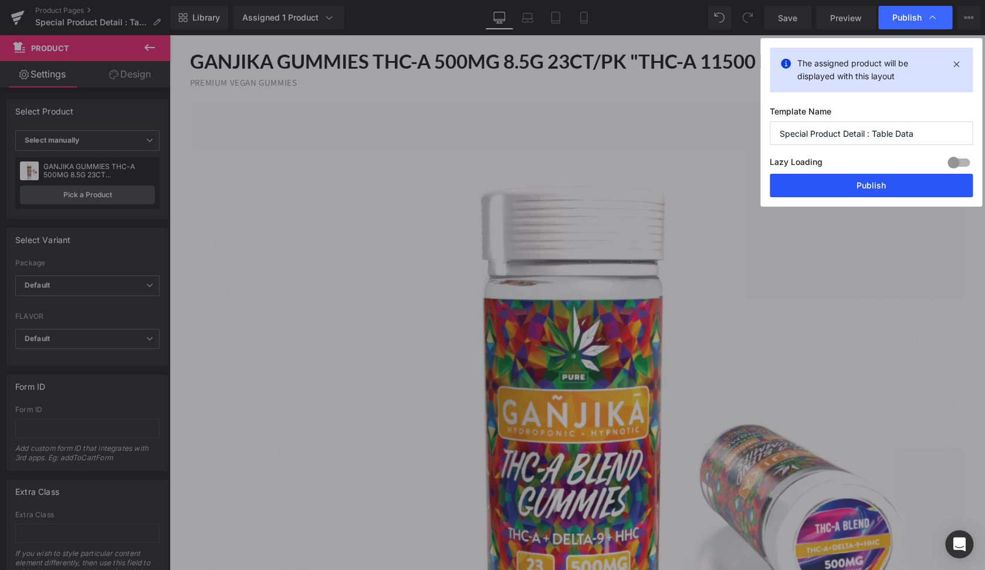
click at [856, 187] on button "Publish" at bounding box center [871, 185] width 203 height 23
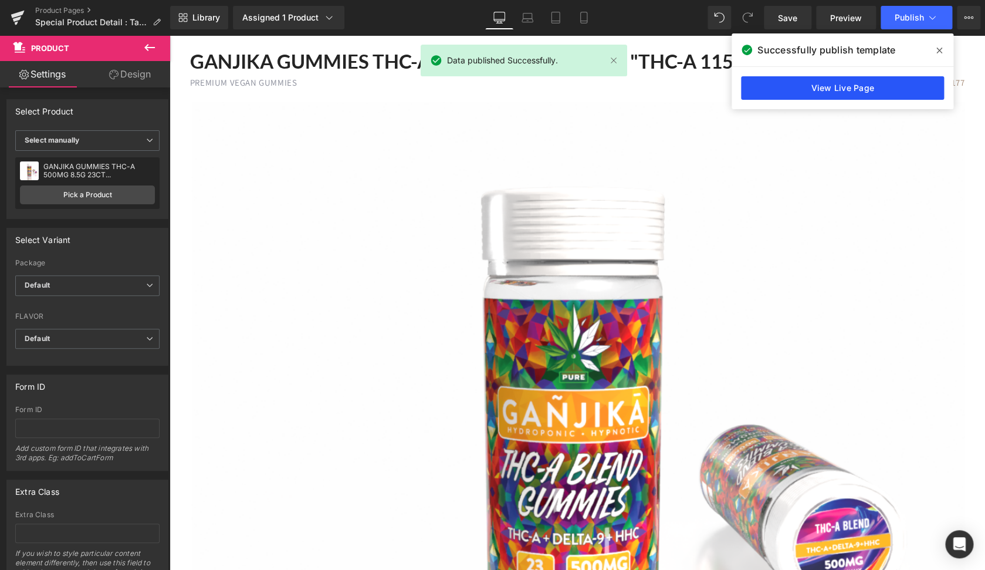
click at [892, 86] on link "View Live Page" at bounding box center [842, 87] width 203 height 23
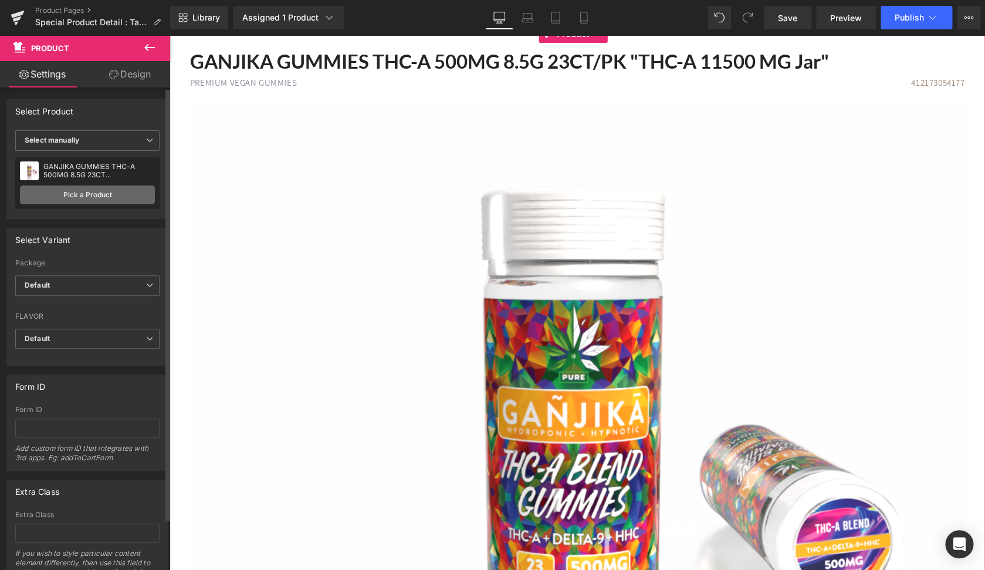
click at [132, 195] on link "Pick a Product" at bounding box center [87, 194] width 135 height 19
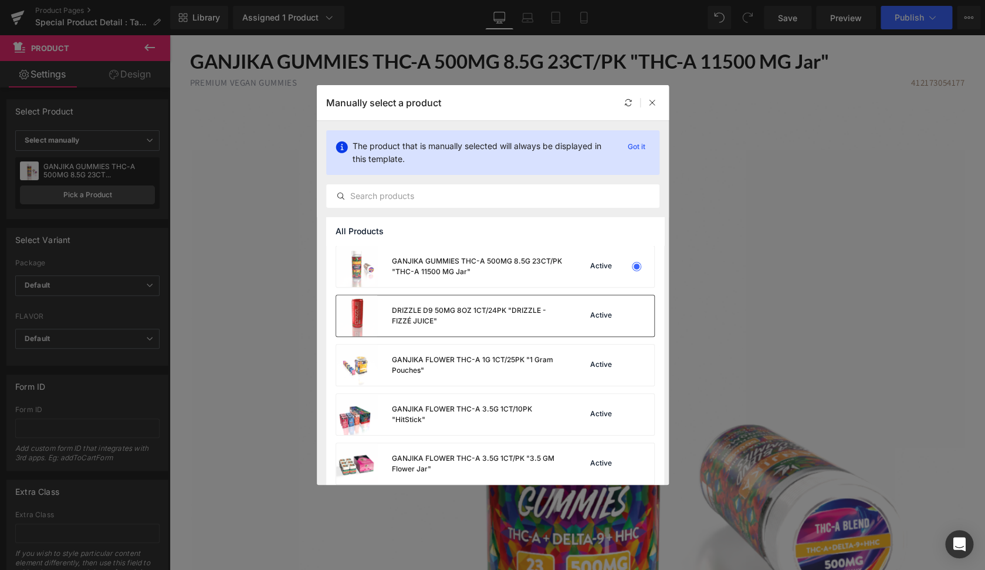
click at [502, 309] on div "DRIZZLE D9 50MG 8OZ 1CT/24PK "DRIZZLE - FIZZÉ JUICE"" at bounding box center [478, 315] width 174 height 21
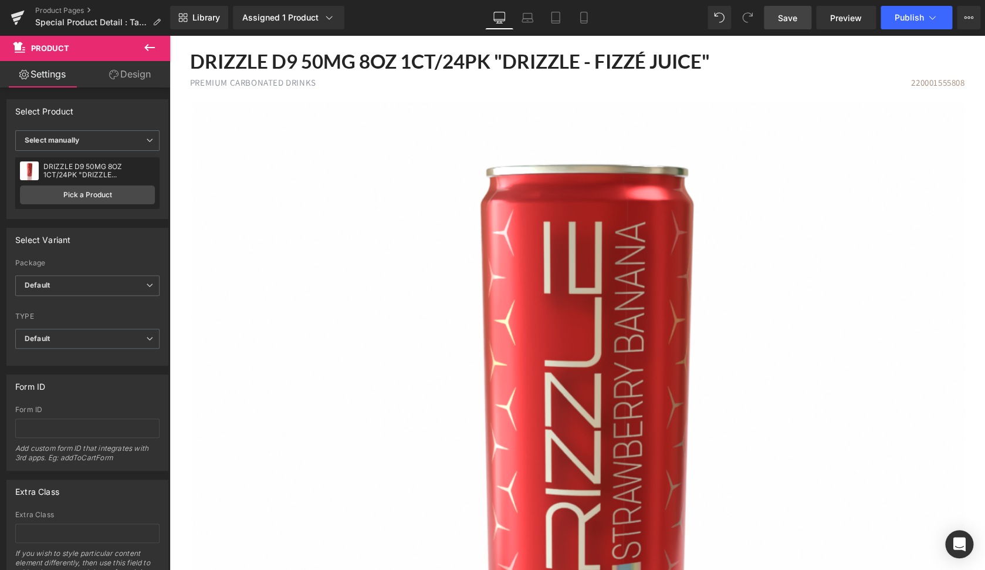
click at [785, 24] on link "Save" at bounding box center [788, 17] width 48 height 23
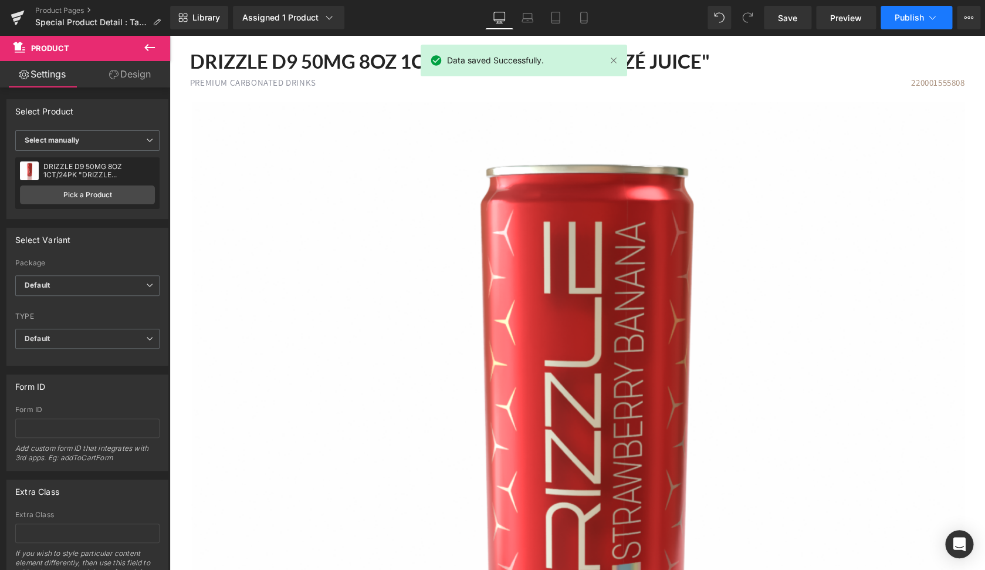
click at [904, 23] on button "Publish" at bounding box center [917, 17] width 72 height 23
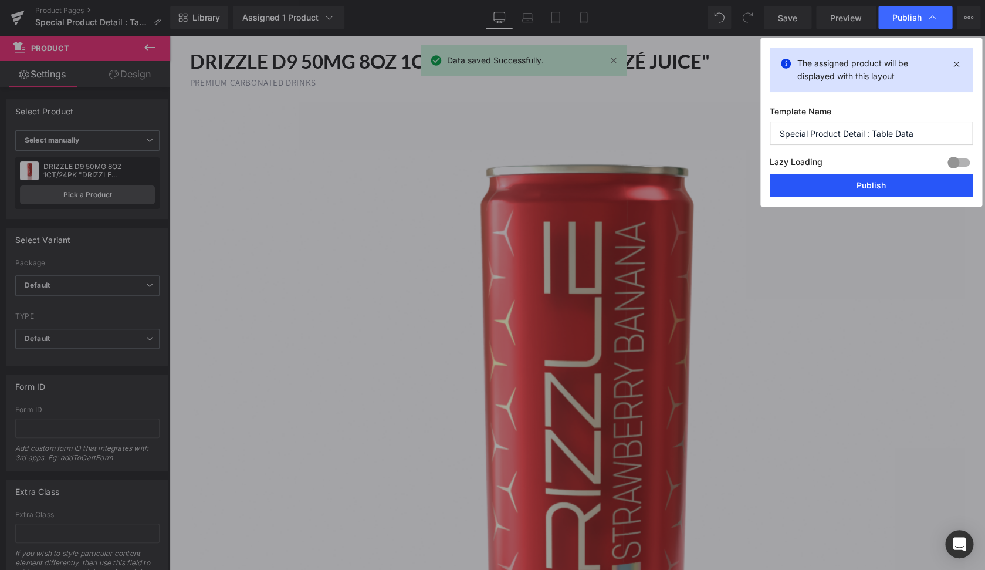
click at [856, 195] on button "Publish" at bounding box center [871, 185] width 203 height 23
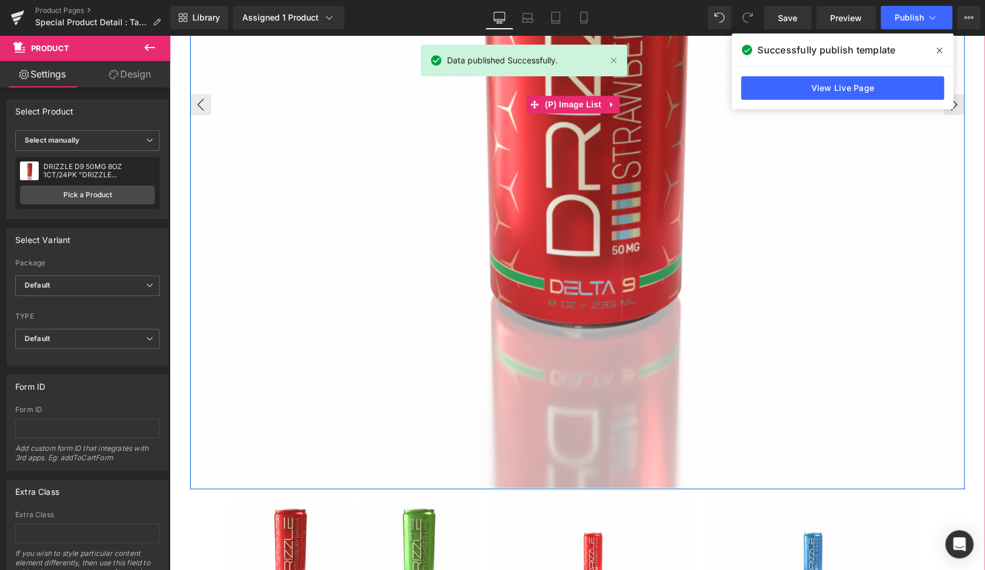
scroll to position [714, 0]
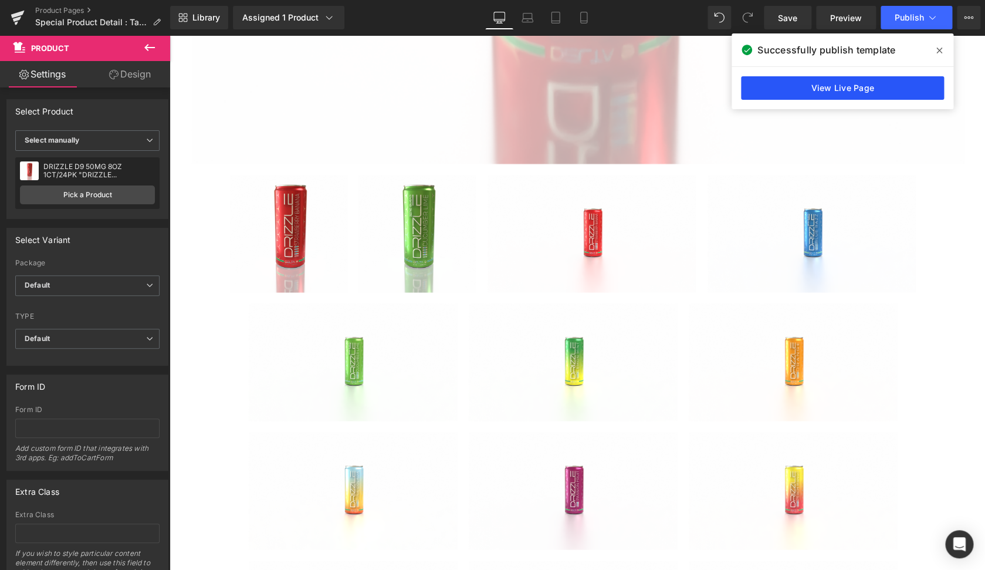
click at [839, 92] on link "View Live Page" at bounding box center [842, 87] width 203 height 23
